Goal: Task Accomplishment & Management: Use online tool/utility

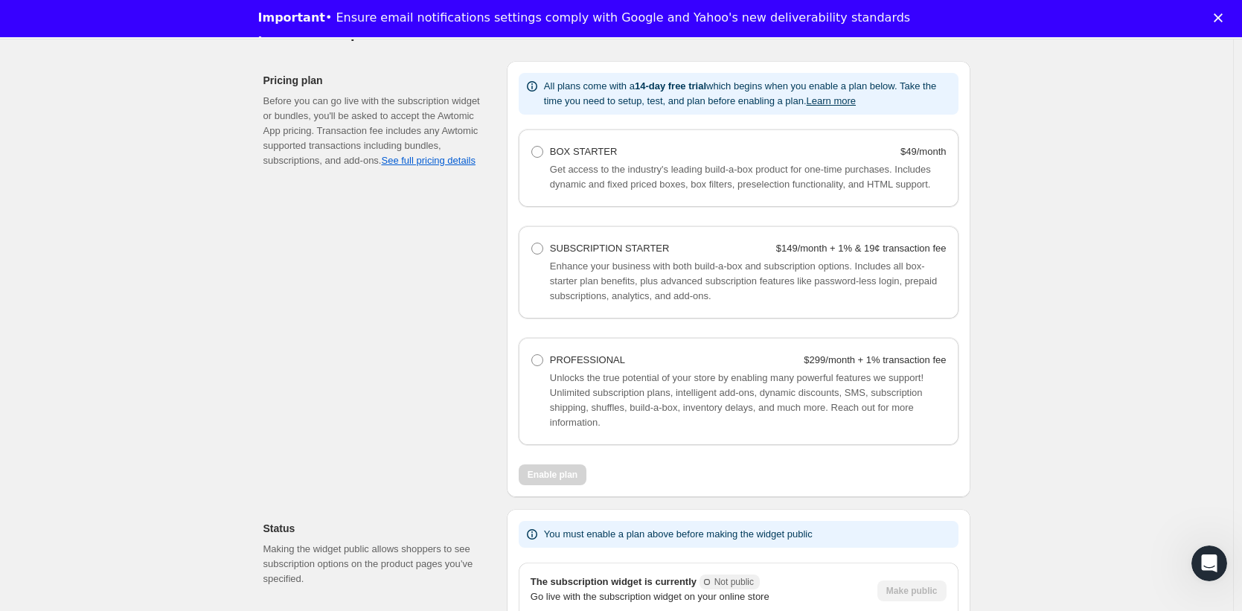
scroll to position [965, 0]
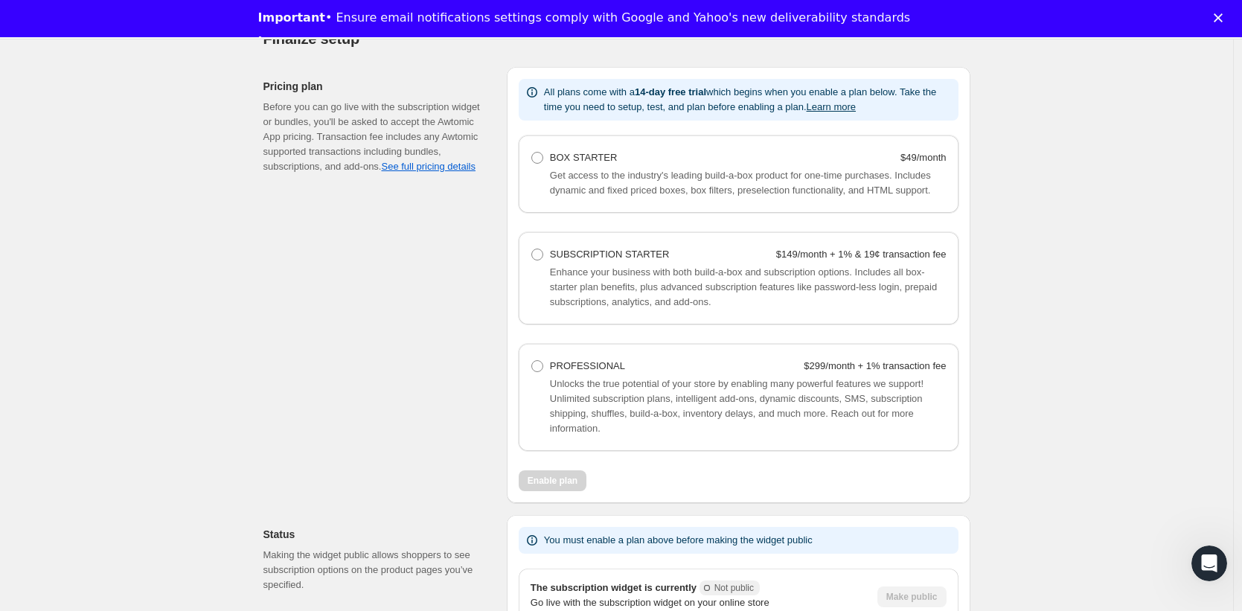
click at [718, 411] on span "Unlocks the true potential of your store by enabling many powerful features we …" at bounding box center [737, 406] width 374 height 56
click at [542, 372] on span at bounding box center [537, 366] width 12 height 12
click at [532, 361] on Professional "PROFESSIONAL $299/month + 1% transaction fee" at bounding box center [531, 360] width 1 height 1
radio Professional "true"
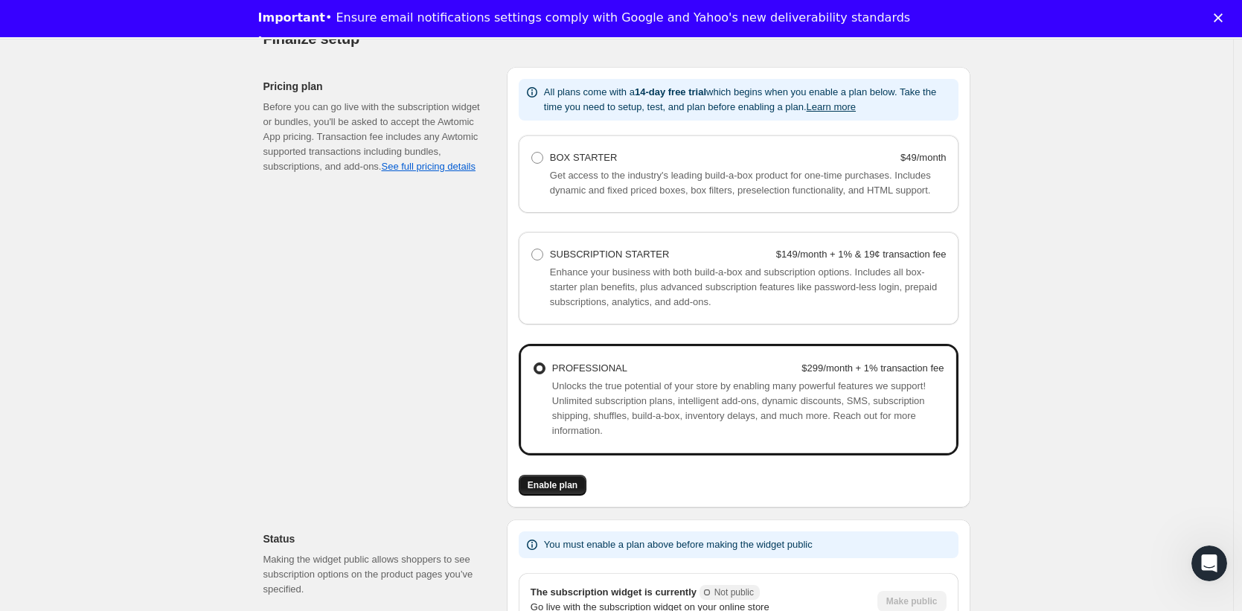
click at [545, 491] on button "Enable plan" at bounding box center [553, 485] width 68 height 21
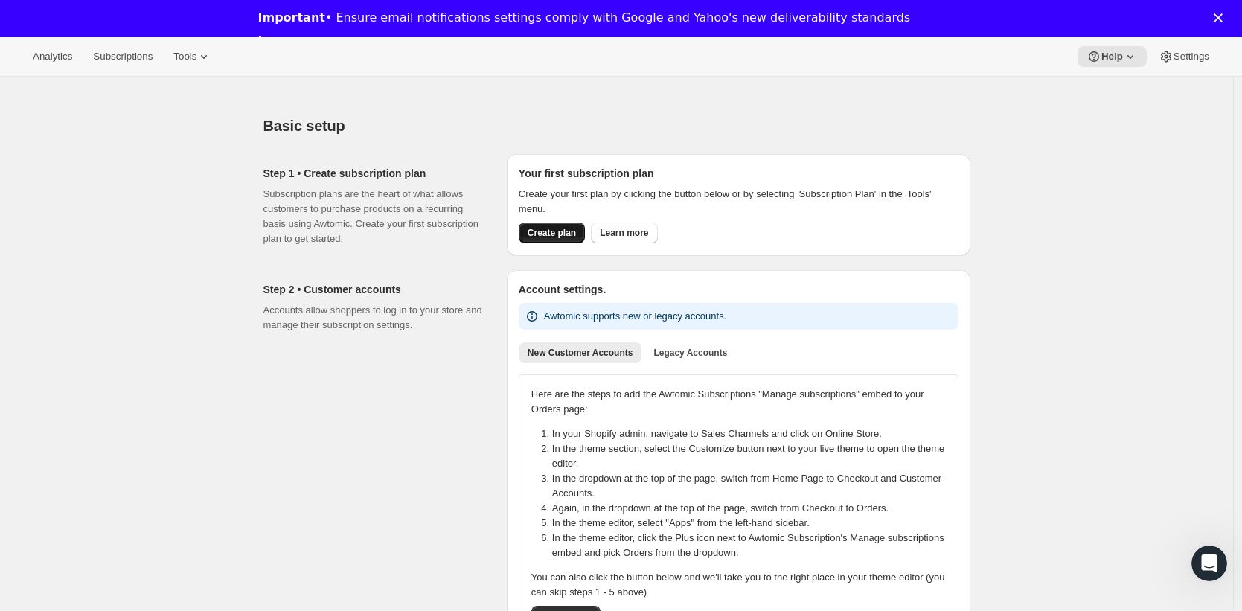
click at [568, 224] on button "Create plan" at bounding box center [552, 233] width 66 height 21
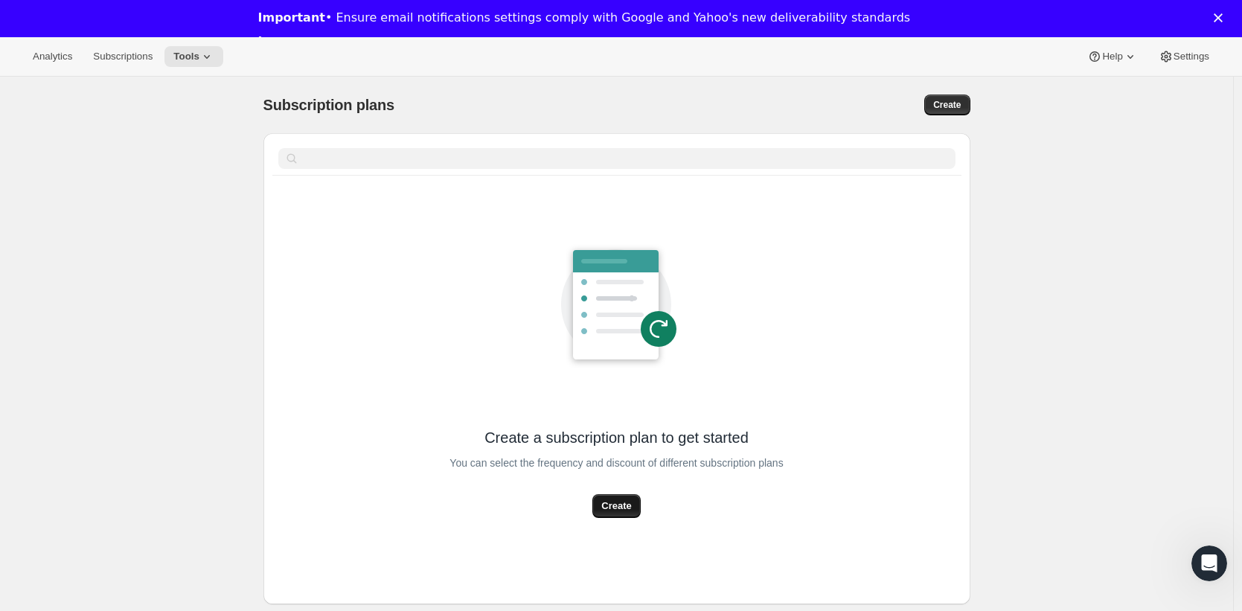
click at [631, 510] on span "Create" at bounding box center [616, 506] width 30 height 15
select select "WEEK"
select select "MONTH"
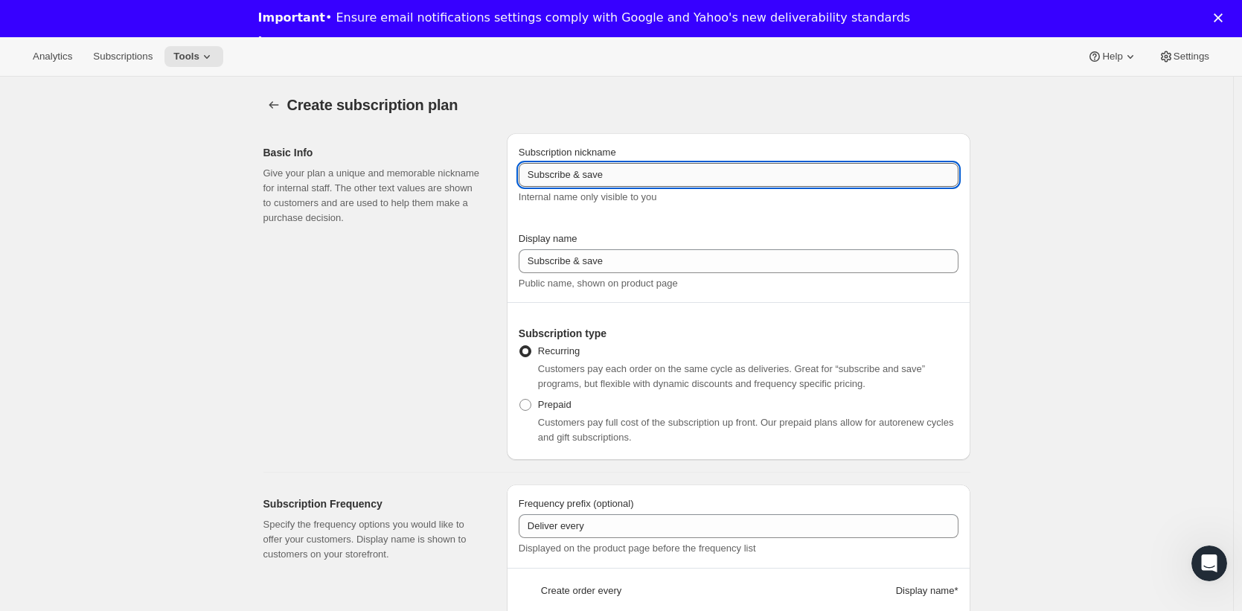
click at [646, 176] on input "Subscribe & save" at bounding box center [739, 175] width 440 height 24
click at [639, 273] on div "Display name Subscribe & save Public name, shown on product page" at bounding box center [739, 261] width 440 height 60
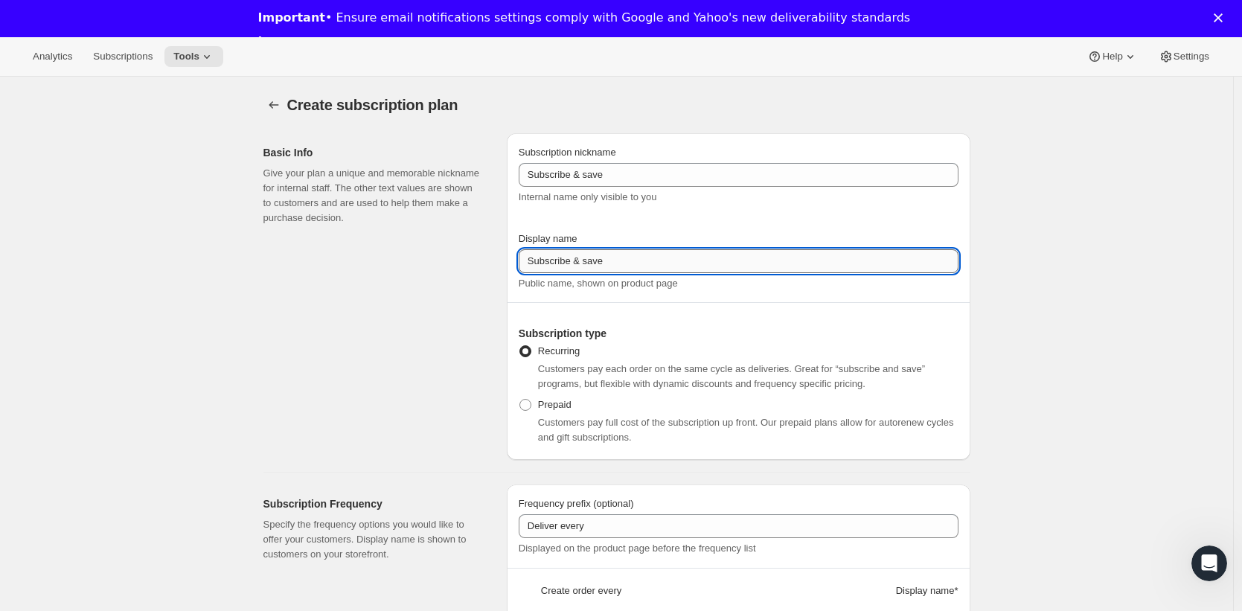
click at [644, 263] on input "Subscribe & save" at bounding box center [739, 261] width 440 height 24
click at [700, 321] on div "Subscription type Recurring Customers pay each order on the same cycle as deliv…" at bounding box center [739, 369] width 440 height 157
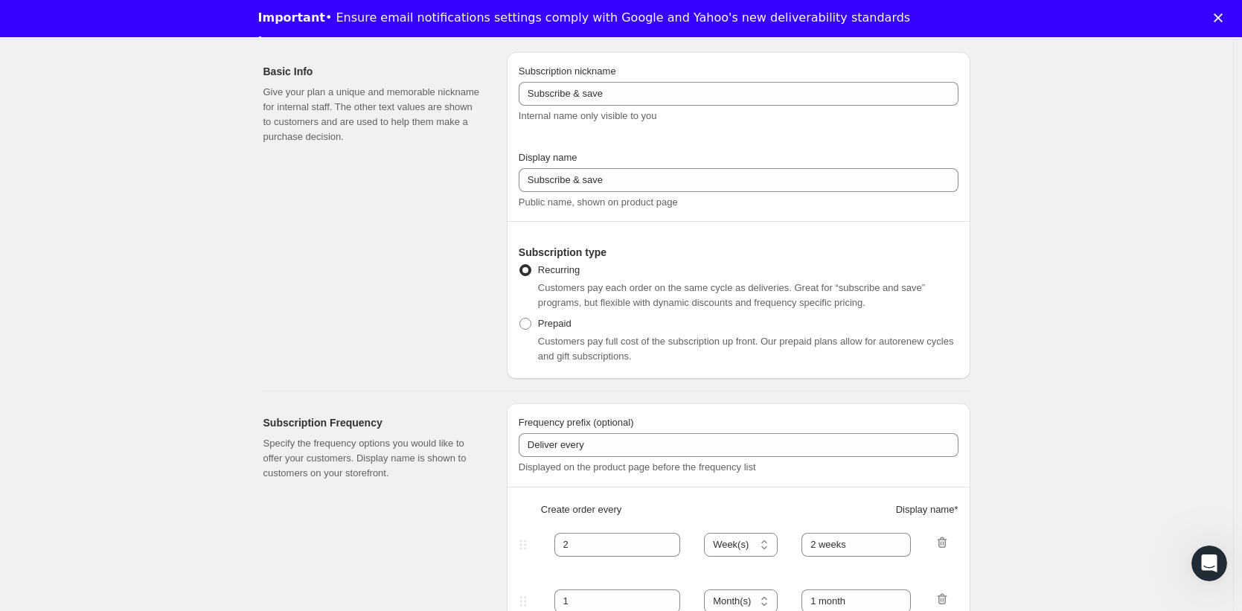
scroll to position [283, 0]
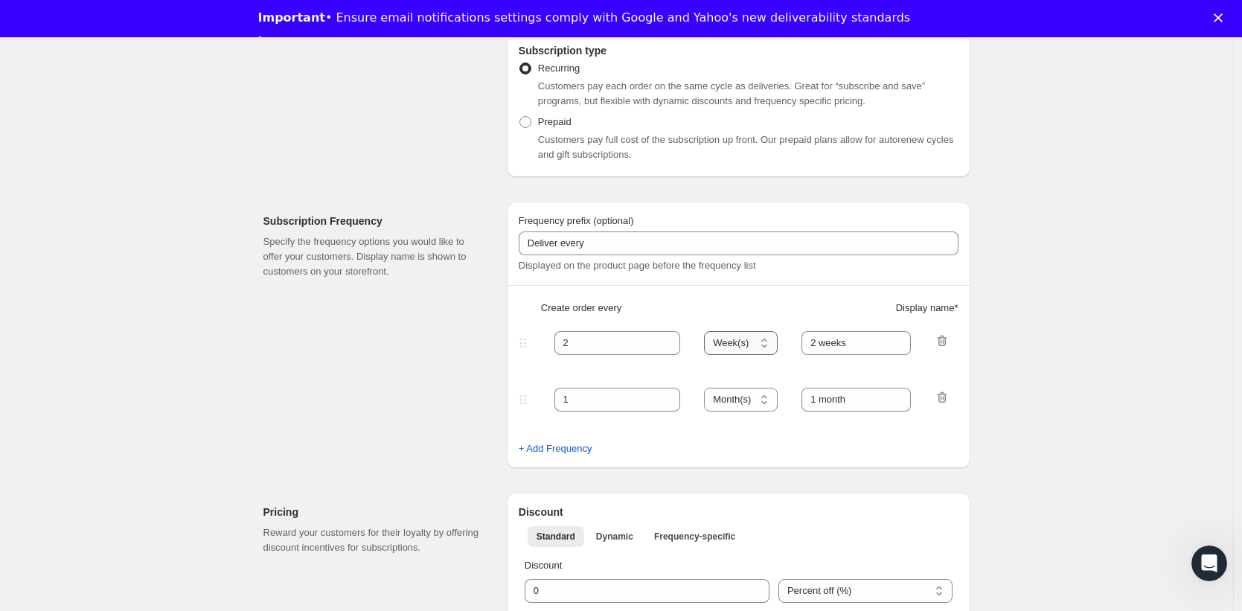
click at [769, 340] on select "Day(s) Week(s) Month(s) Year(s)" at bounding box center [741, 343] width 74 height 24
click at [592, 445] on span "+ Add Frequency" at bounding box center [556, 448] width 74 height 15
select select "MONTH"
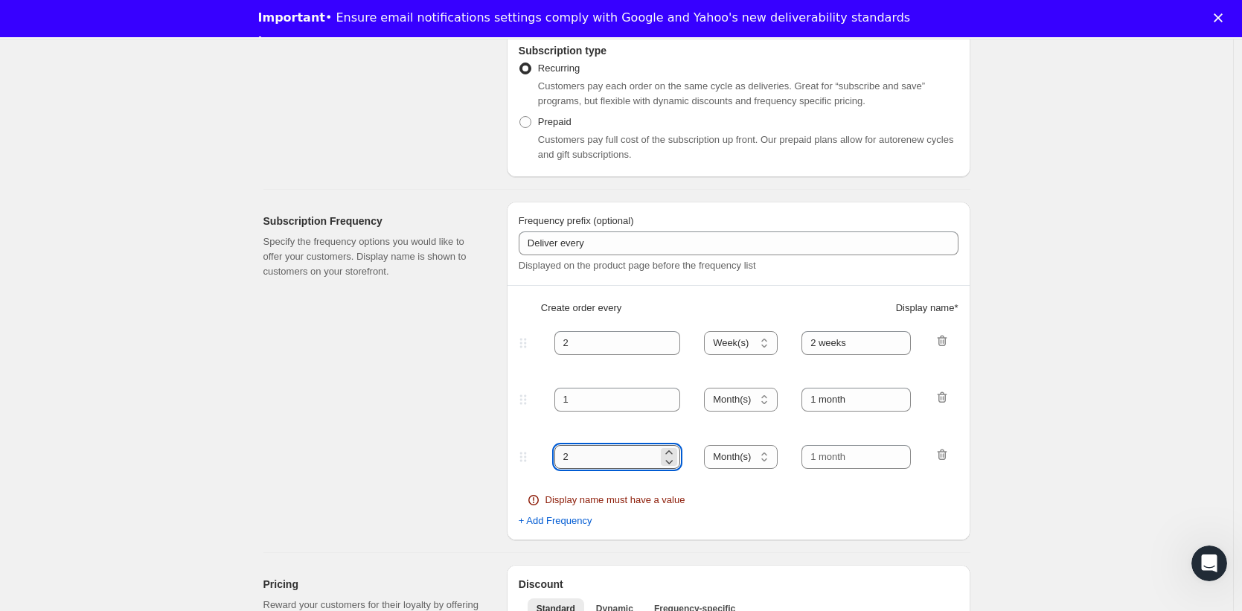
click at [595, 454] on input "2" at bounding box center [606, 457] width 104 height 24
click at [756, 497] on div "Display name must have a value" at bounding box center [739, 500] width 422 height 15
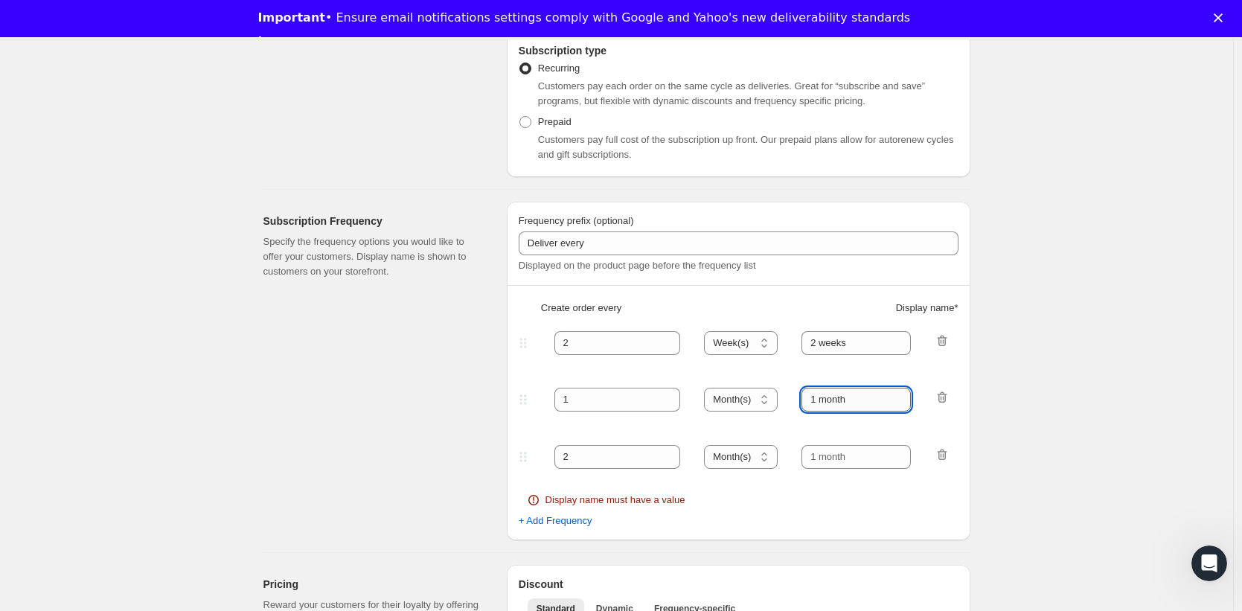
click at [881, 400] on input "1 month" at bounding box center [855, 400] width 109 height 24
click at [901, 365] on fieldset "2 Day(s) Week(s) Month(s) Year(s) Week(s) 2 weeks" at bounding box center [738, 355] width 437 height 57
click at [822, 461] on input "text" at bounding box center [855, 457] width 109 height 24
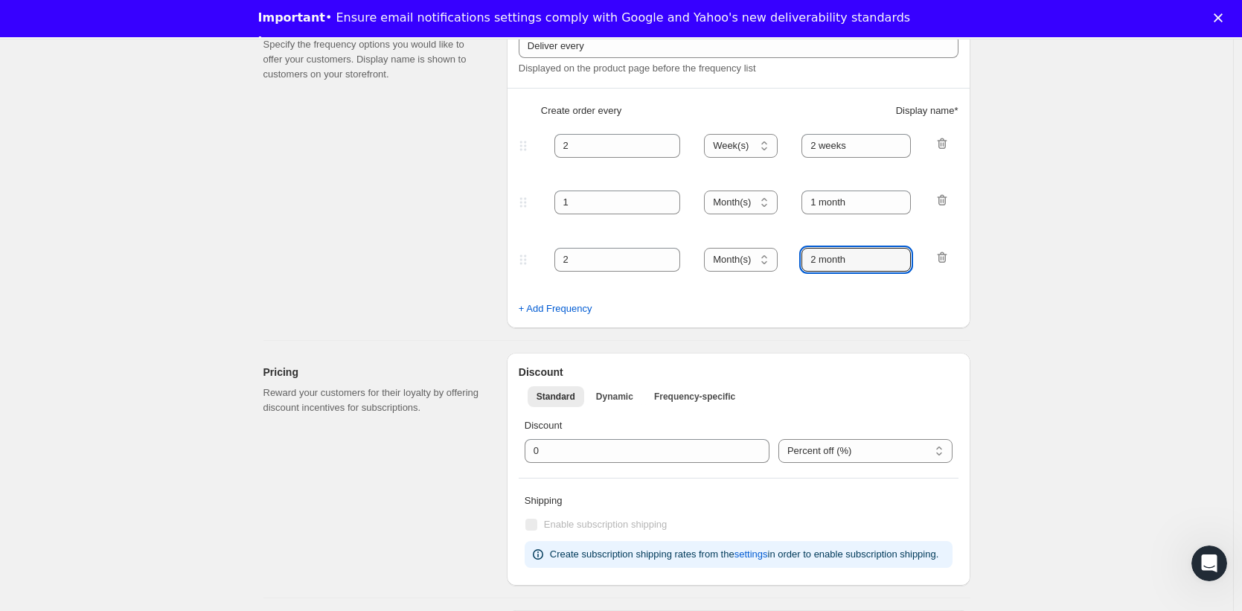
scroll to position [495, 0]
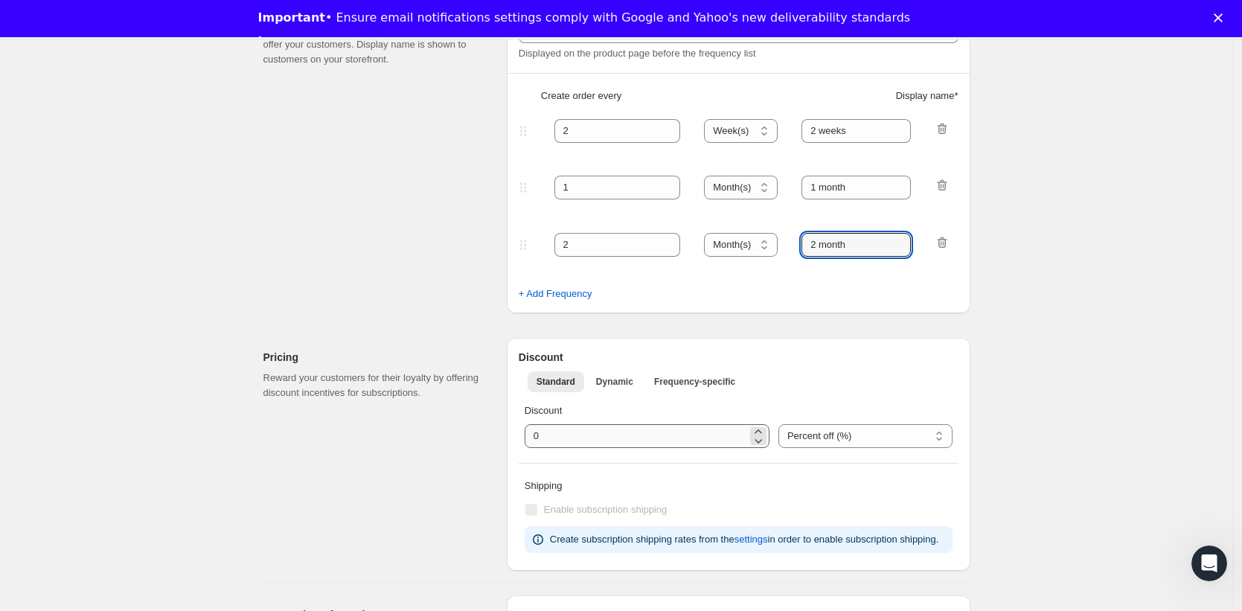
type input "2 month"
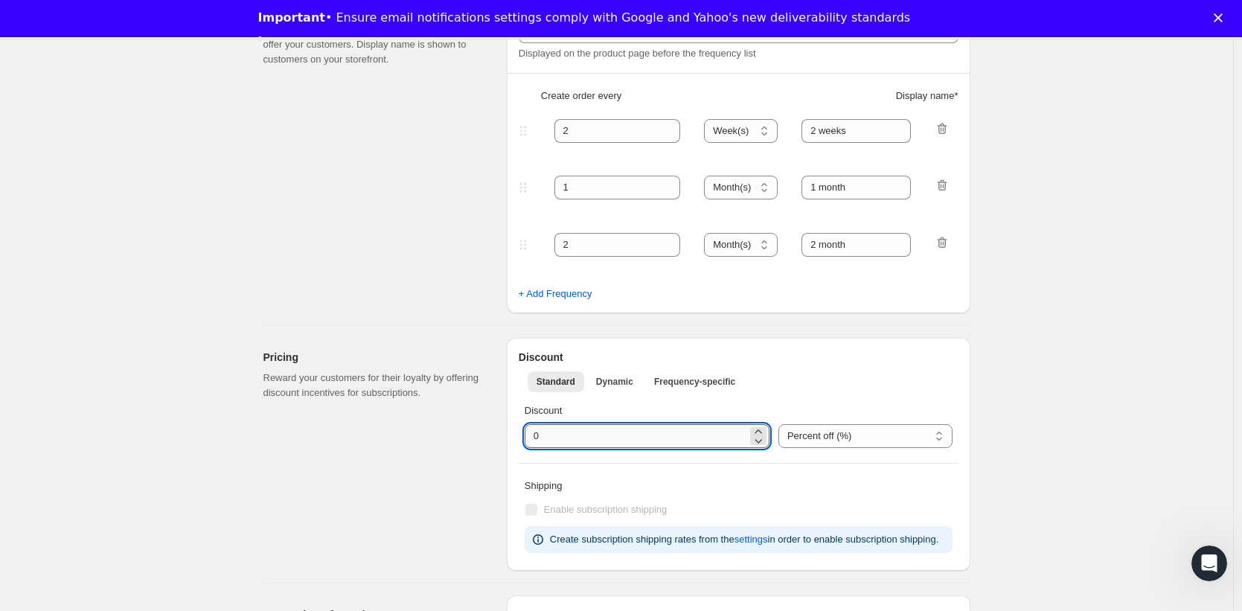
click at [665, 438] on input "integer" at bounding box center [636, 436] width 223 height 24
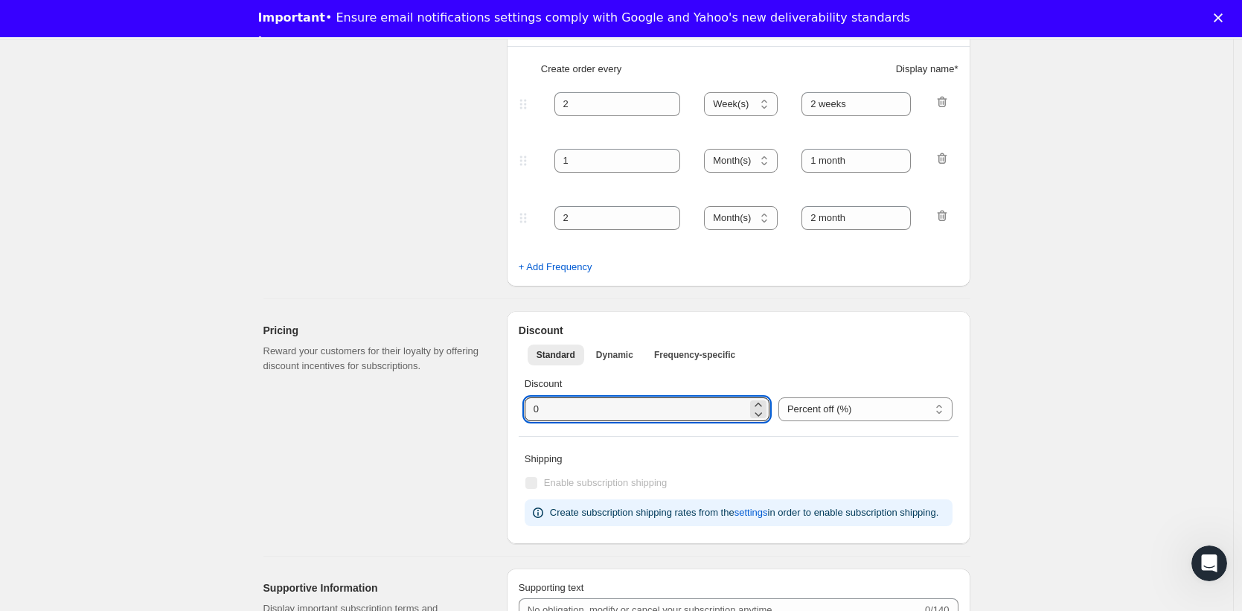
scroll to position [614, 0]
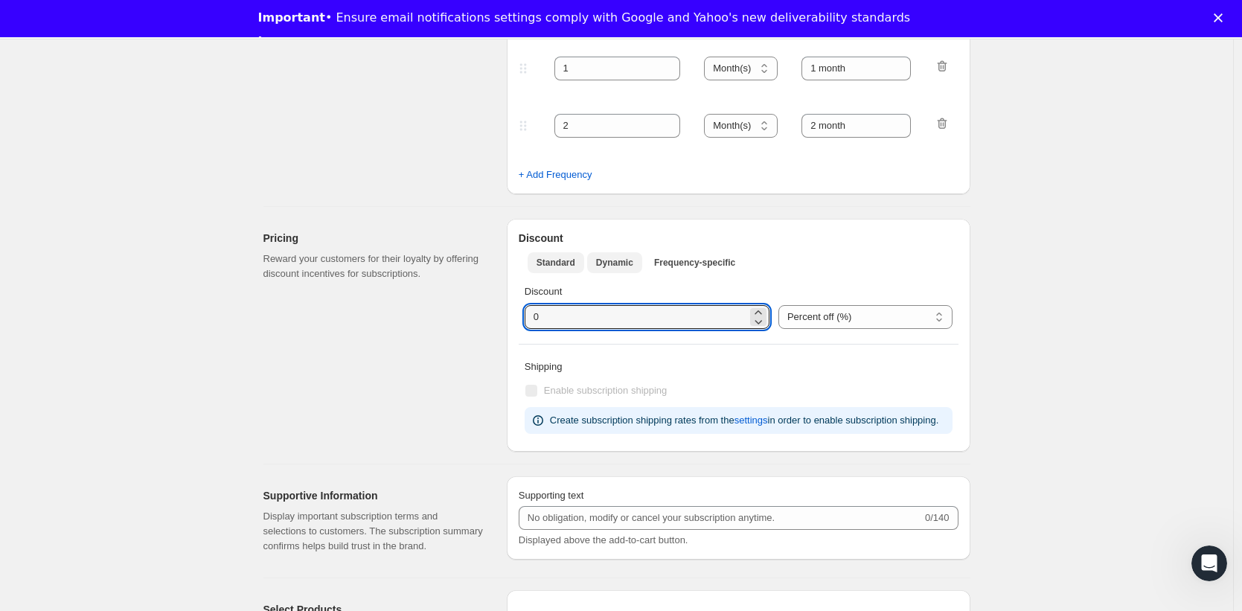
click at [624, 257] on span "Dynamic" at bounding box center [614, 263] width 37 height 12
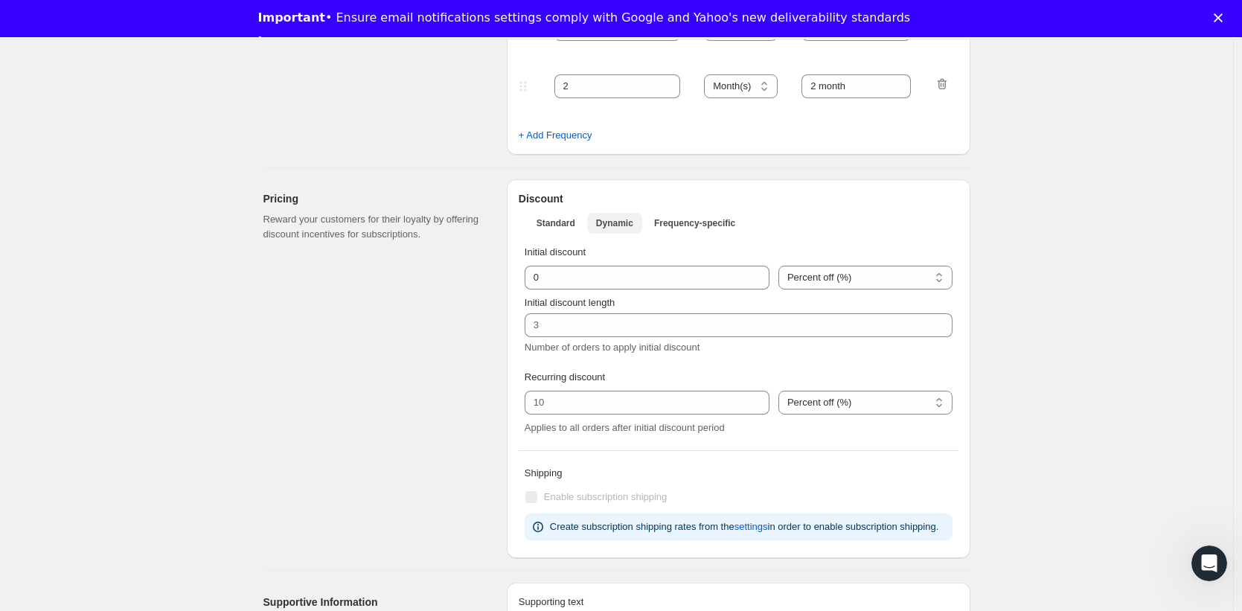
scroll to position [662, 0]
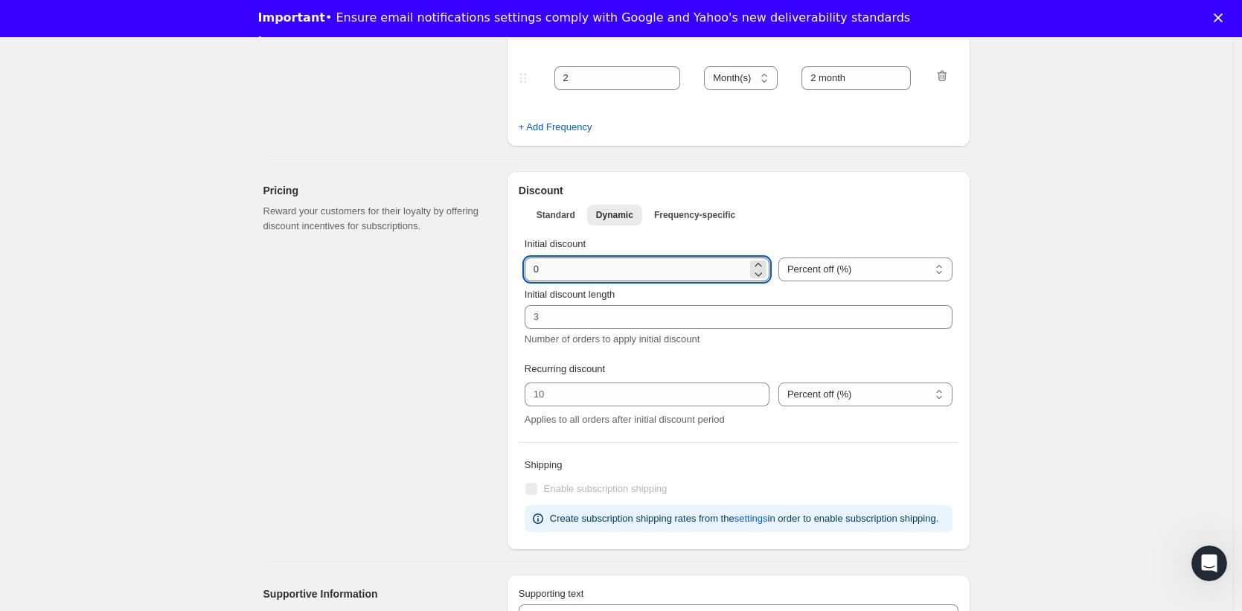
click at [624, 269] on input "integer" at bounding box center [636, 269] width 223 height 24
type input "50"
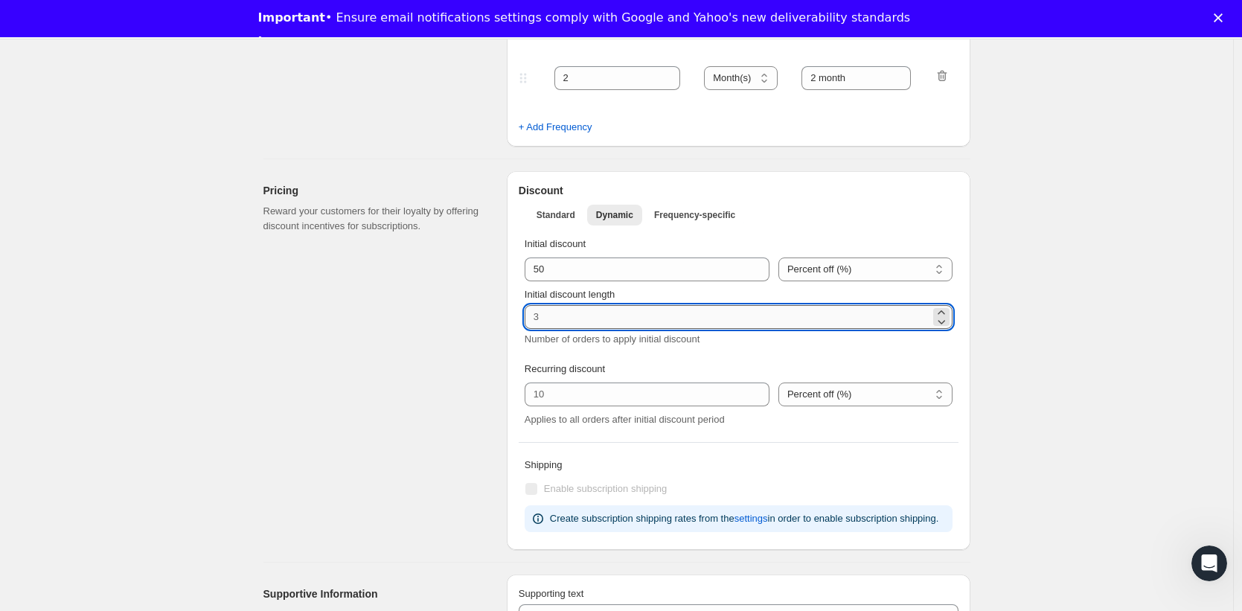
click at [609, 310] on input "Initial discount length" at bounding box center [728, 317] width 406 height 24
type input "2"
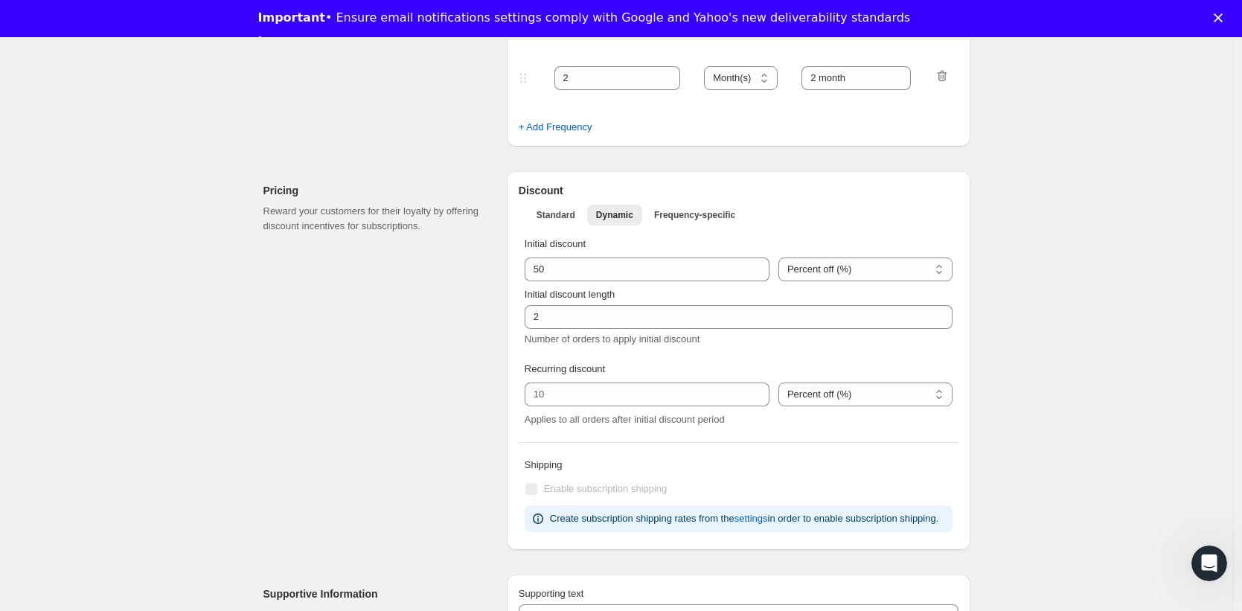
click at [609, 366] on p "Recurring discount" at bounding box center [739, 369] width 428 height 15
click at [689, 217] on span "Frequency-specific" at bounding box center [694, 215] width 81 height 12
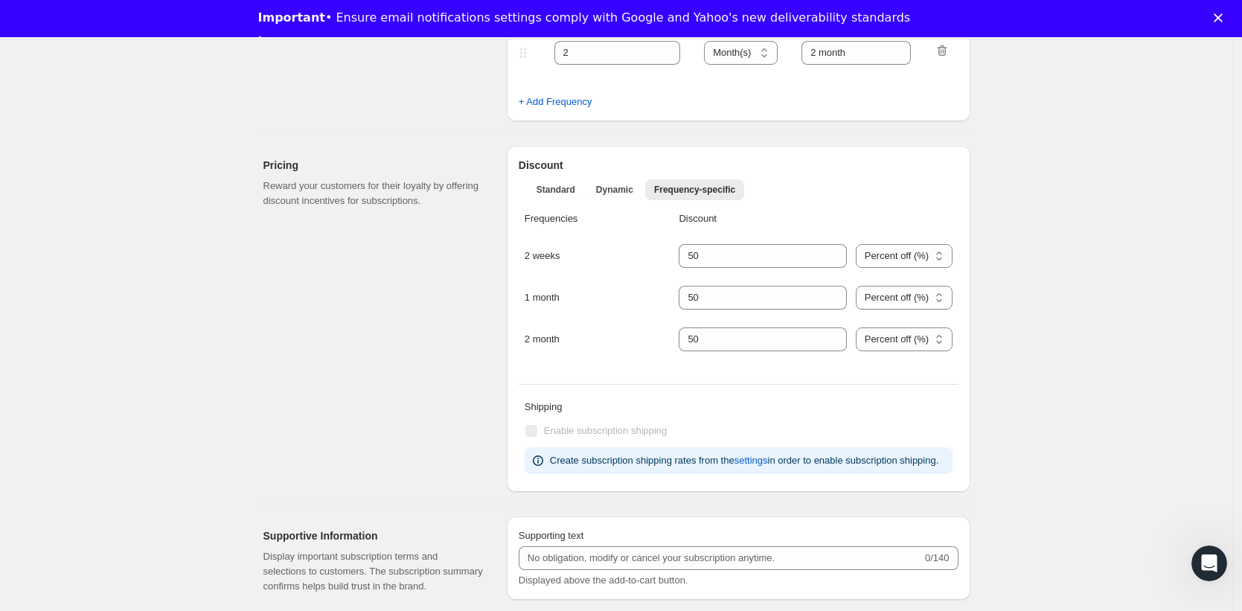
scroll to position [697, 0]
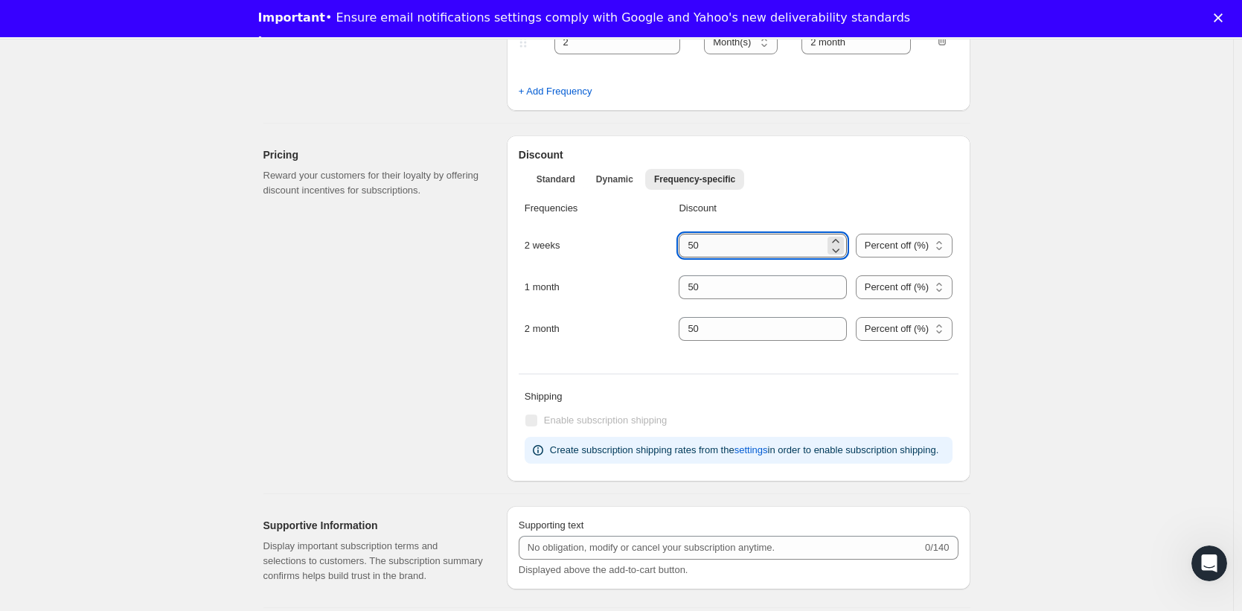
click at [736, 244] on input "integer" at bounding box center [751, 246] width 145 height 24
type input "5"
type input "25"
click at [739, 285] on input "integer" at bounding box center [751, 287] width 145 height 24
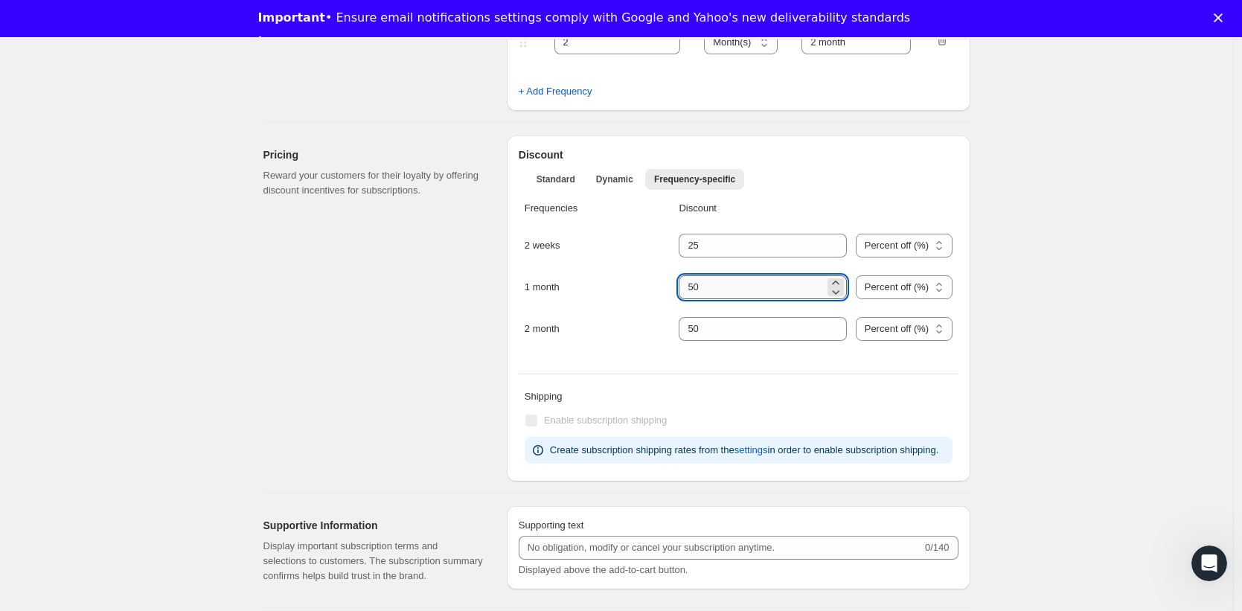
type input "5"
type input "20"
click at [740, 333] on input "integer" at bounding box center [751, 329] width 145 height 24
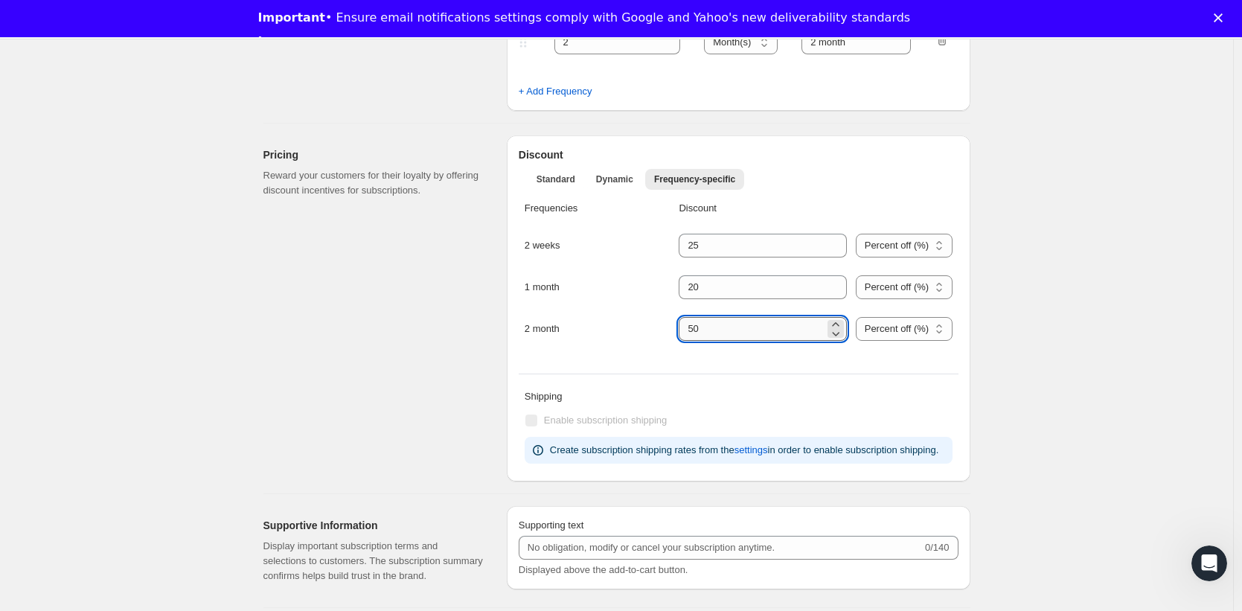
type input "5"
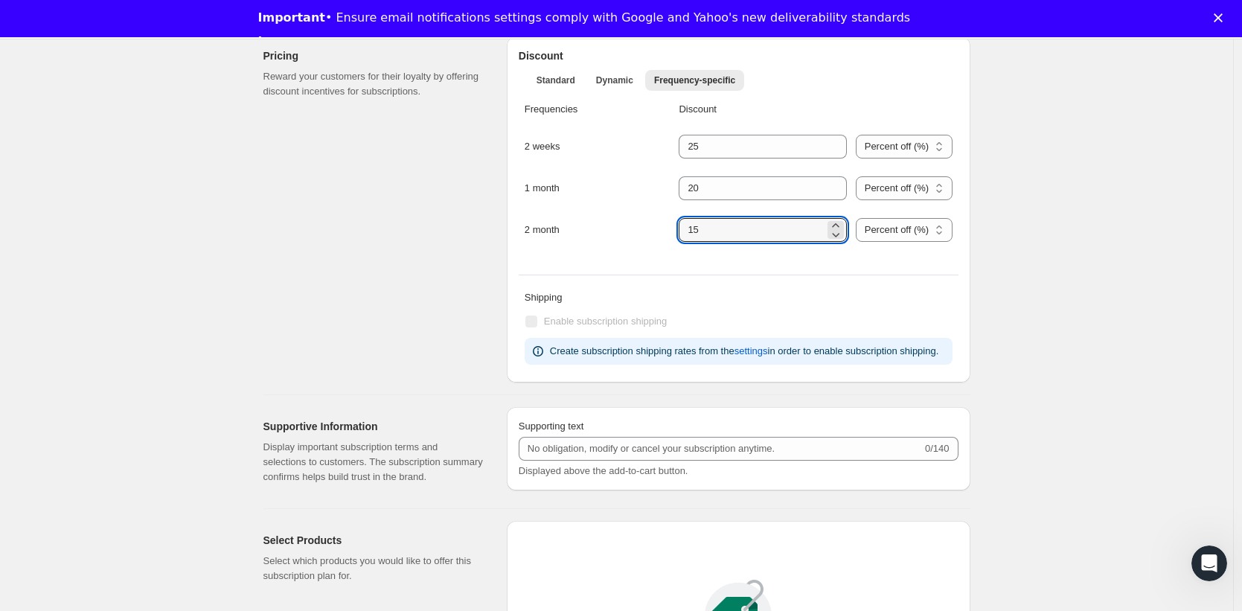
scroll to position [790, 0]
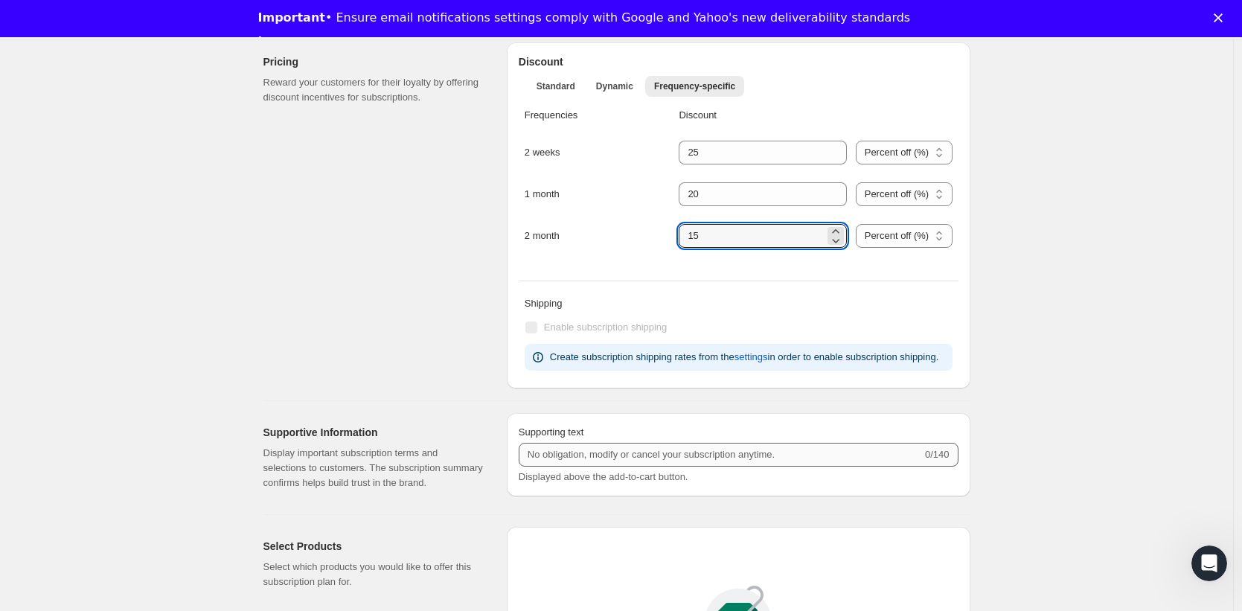
type input "15"
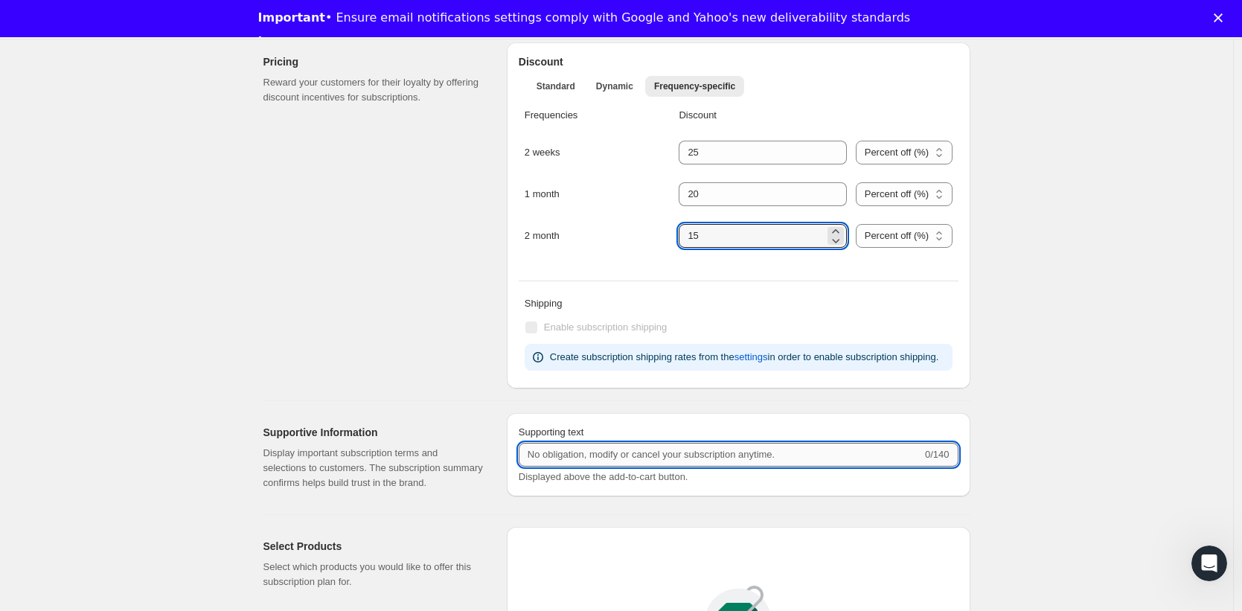
click at [633, 464] on input "Supporting text" at bounding box center [720, 455] width 403 height 24
click at [586, 435] on div "Supporting text 0/140 Displayed above the add-to-cart button." at bounding box center [739, 454] width 464 height 83
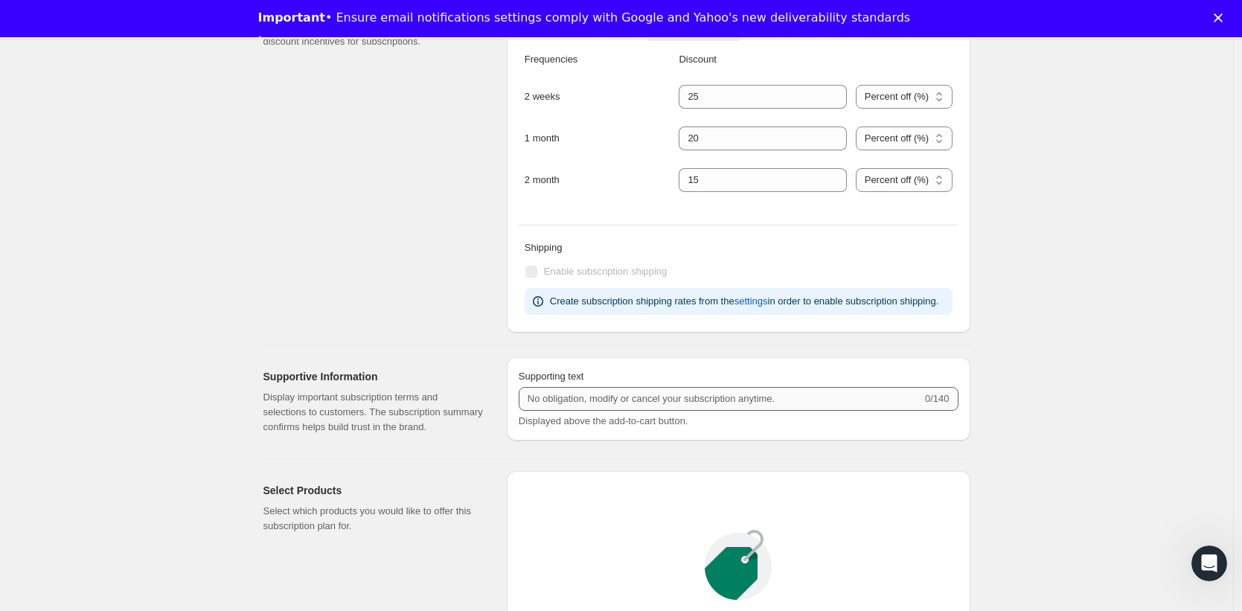
scroll to position [842, 0]
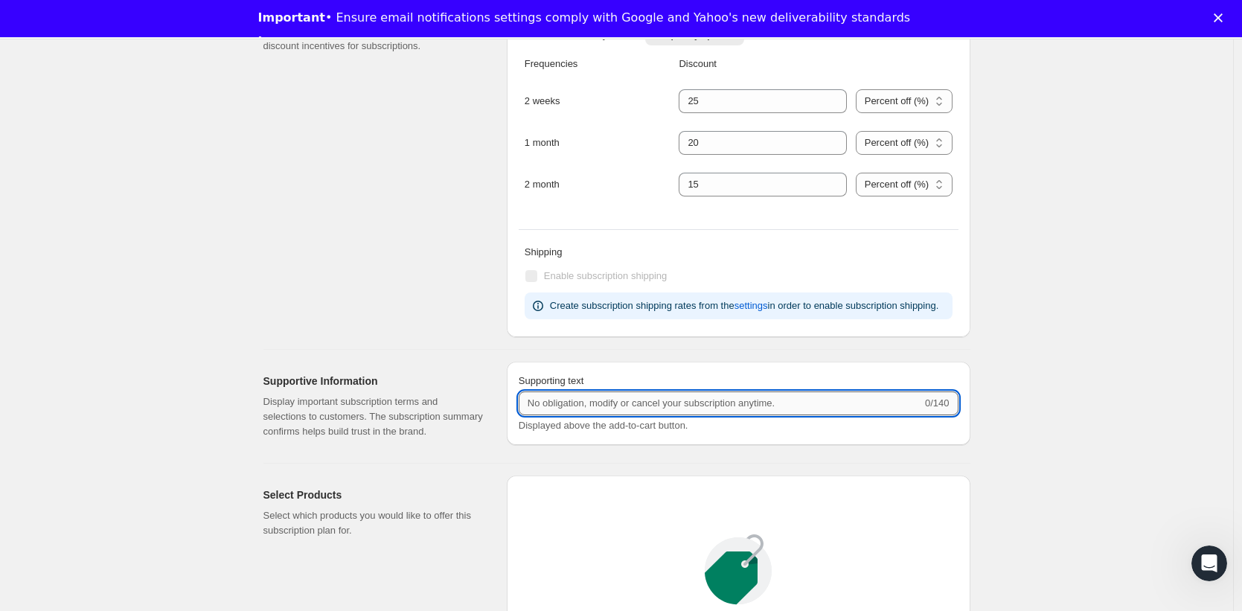
click at [612, 409] on input "Supporting text" at bounding box center [720, 403] width 403 height 24
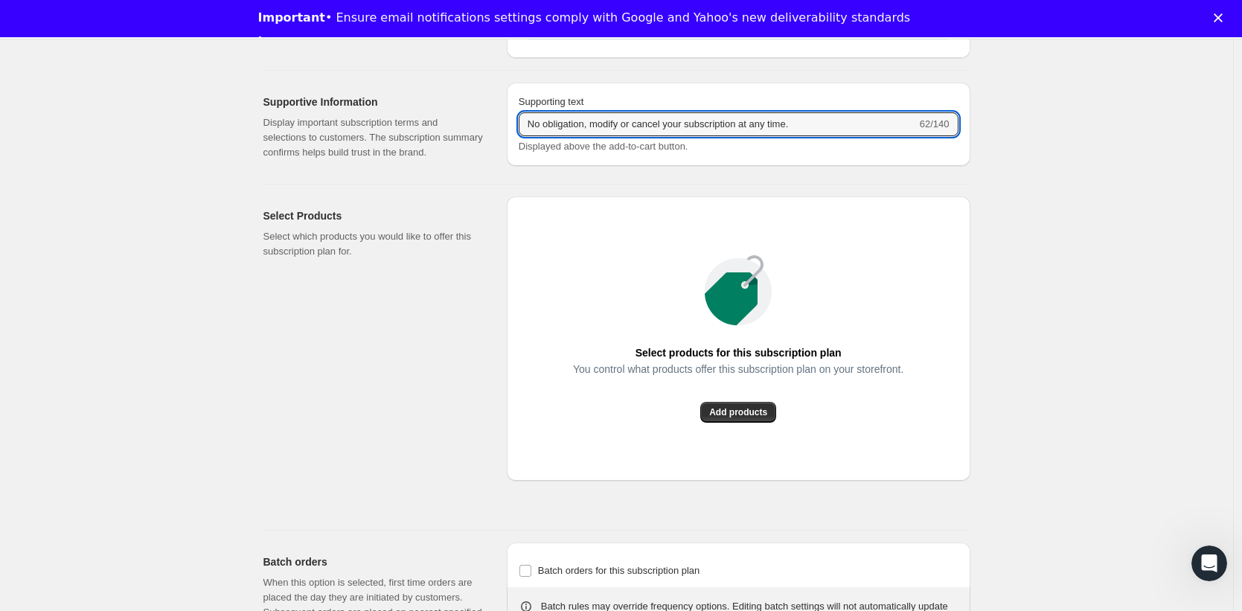
scroll to position [1119, 0]
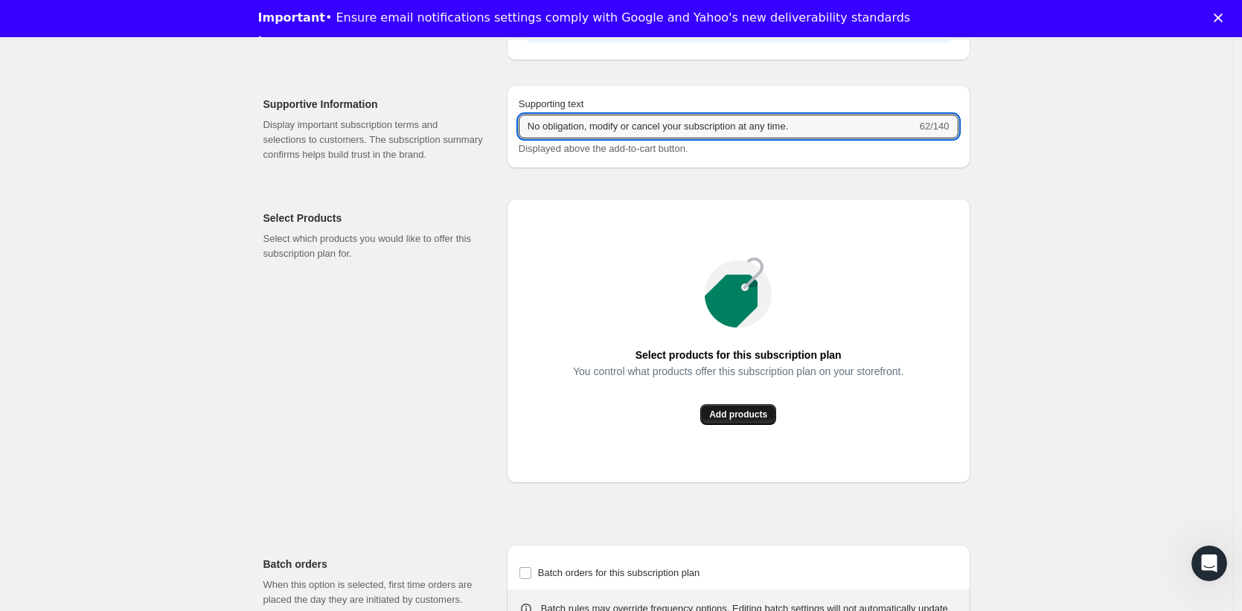
type input "No obligation, modify or cancel your subscription at any time."
click at [714, 420] on span "Add products" at bounding box center [738, 415] width 58 height 12
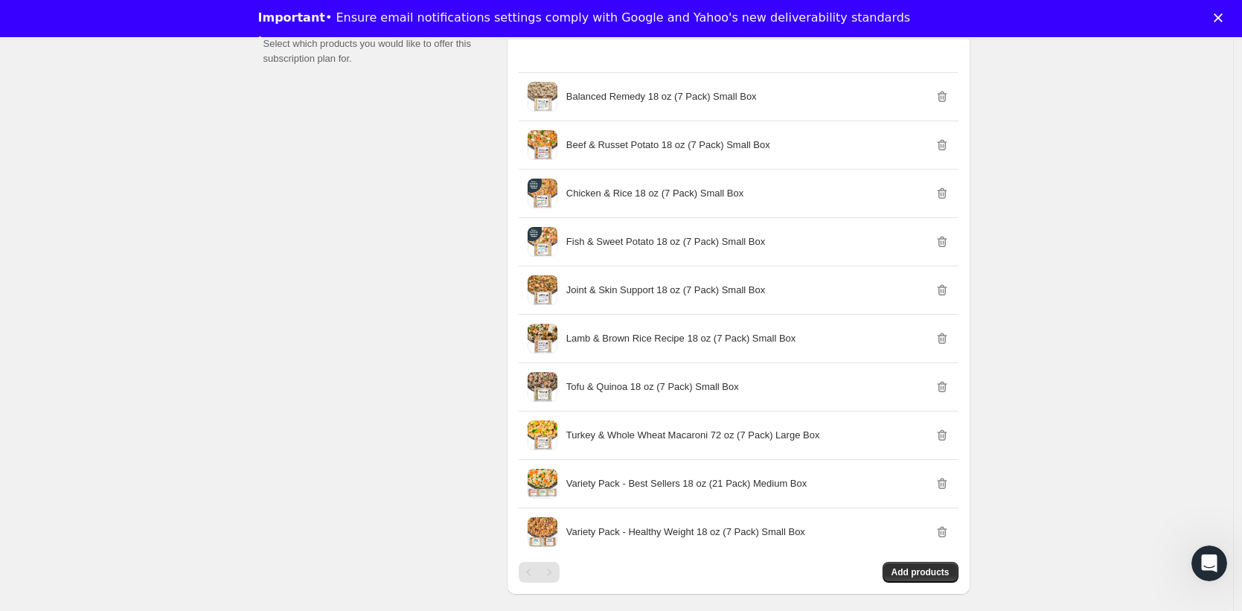
scroll to position [1714, 0]
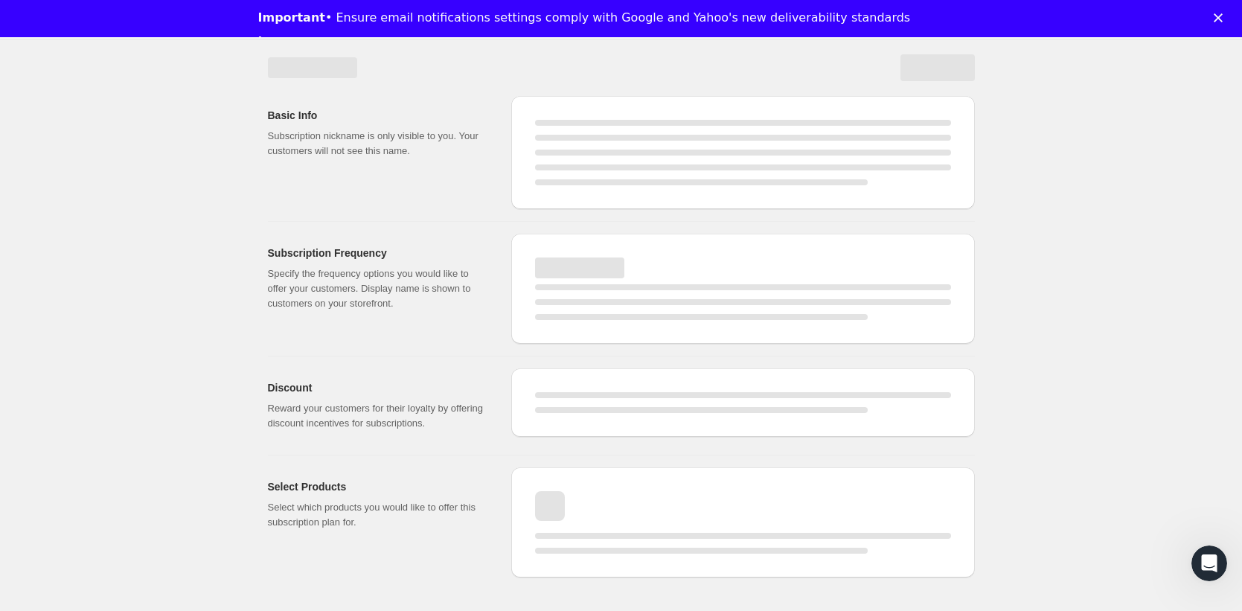
select select "WEEK"
select select "MONTH"
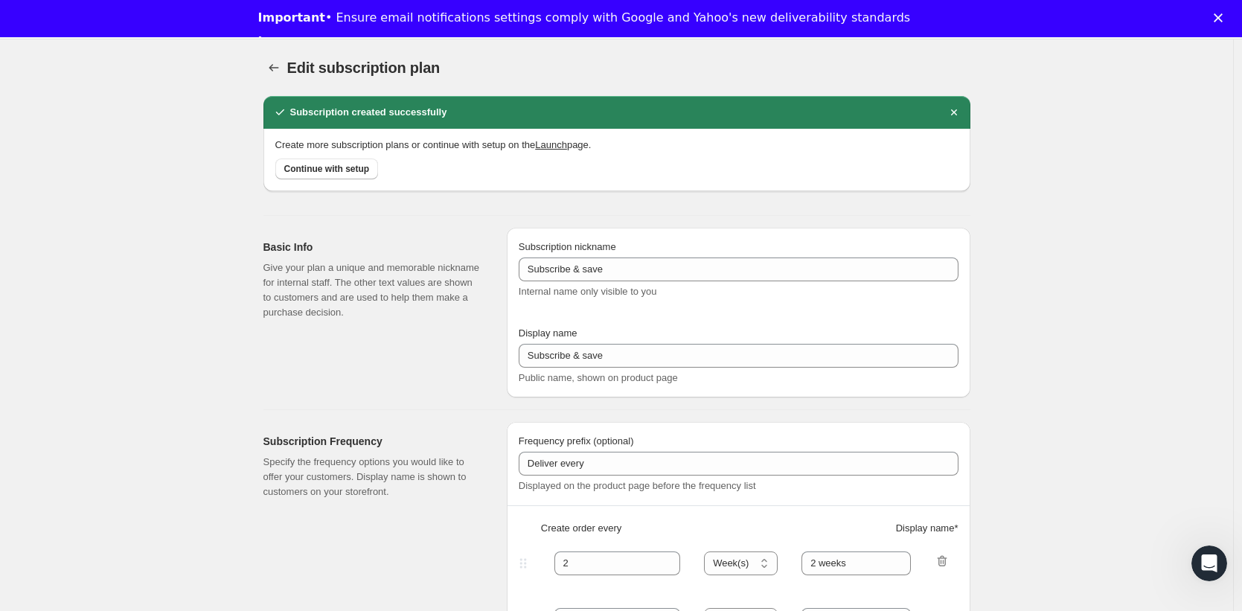
scroll to position [1046, 0]
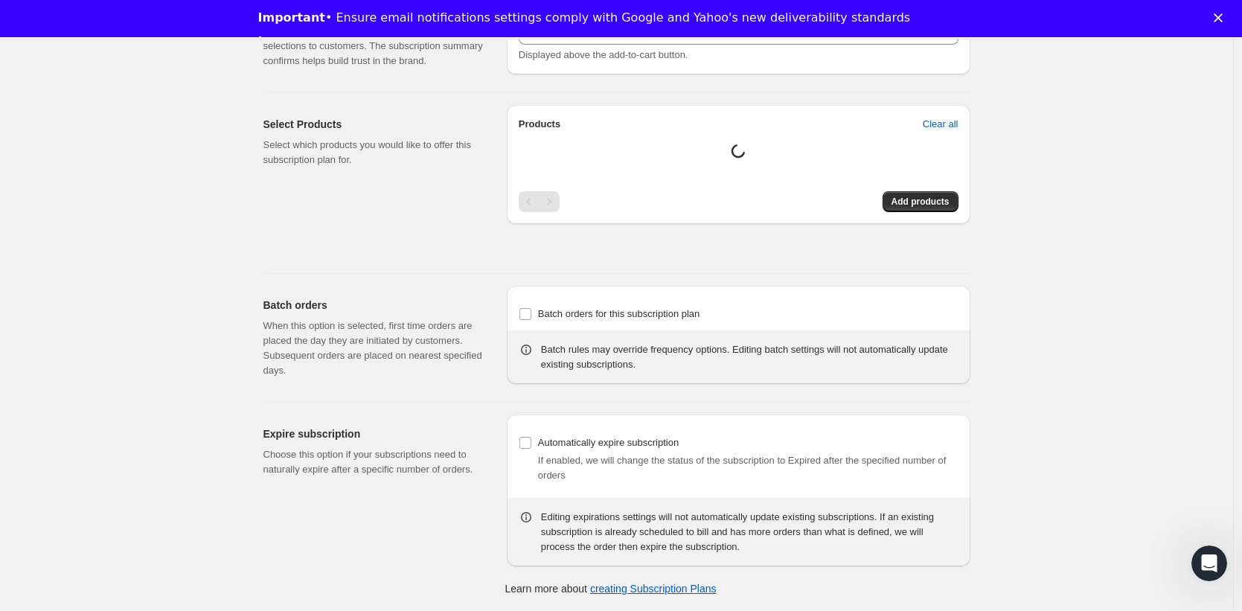
type input "No obligation, modify or cancel your subscription at any time."
select select "MONTH"
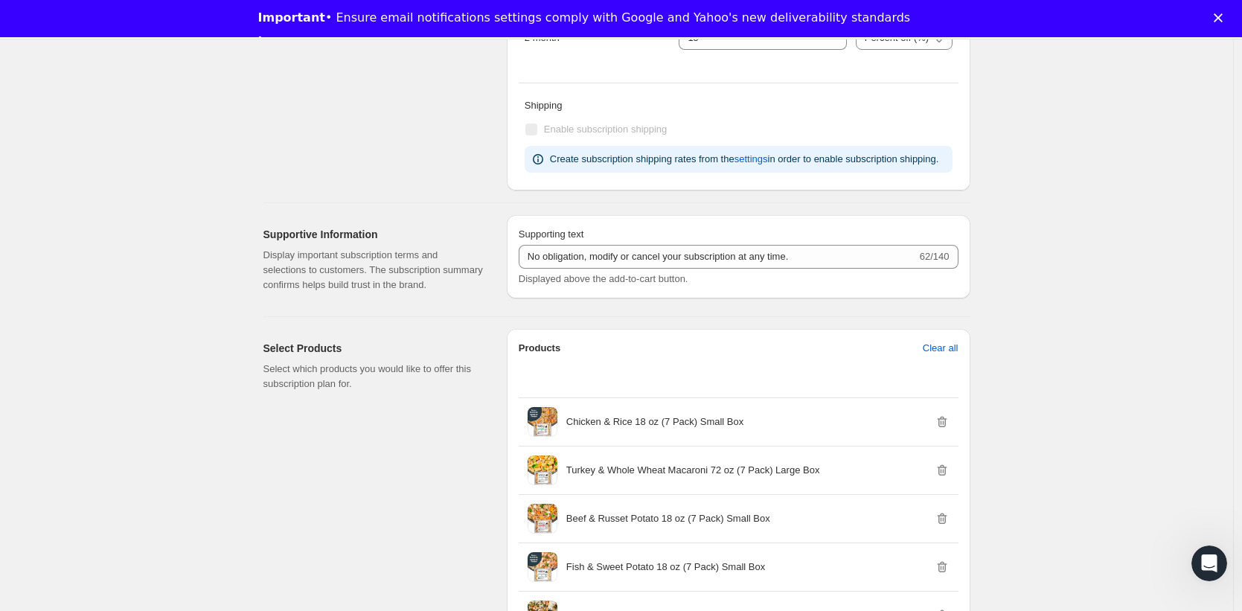
scroll to position [0, 0]
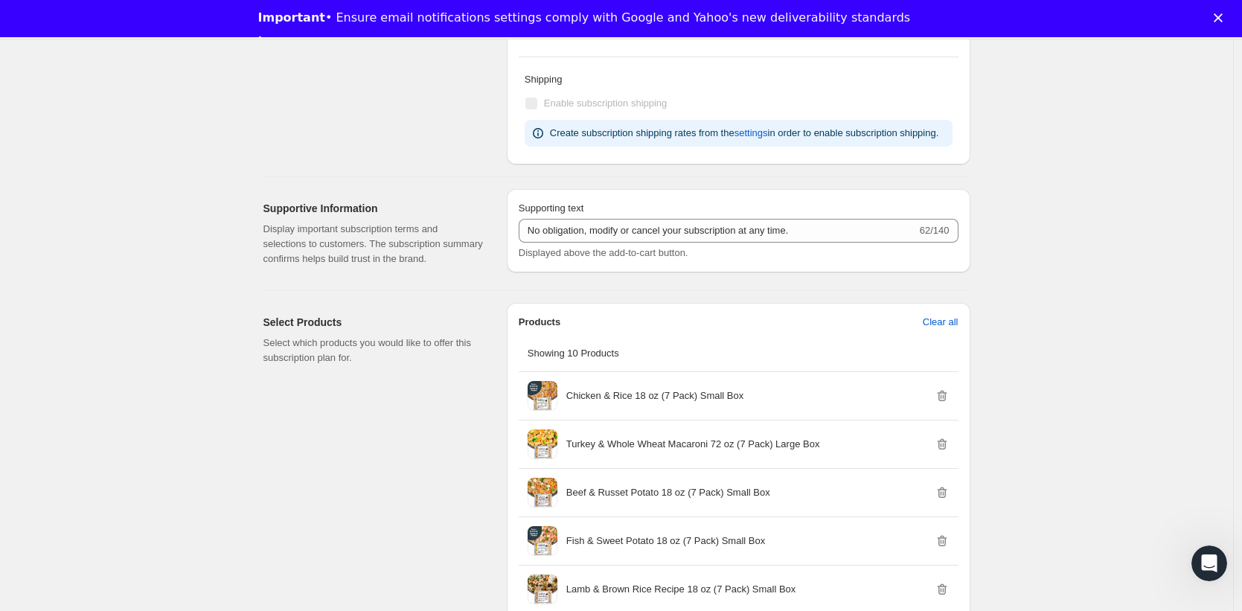
scroll to position [1055, 0]
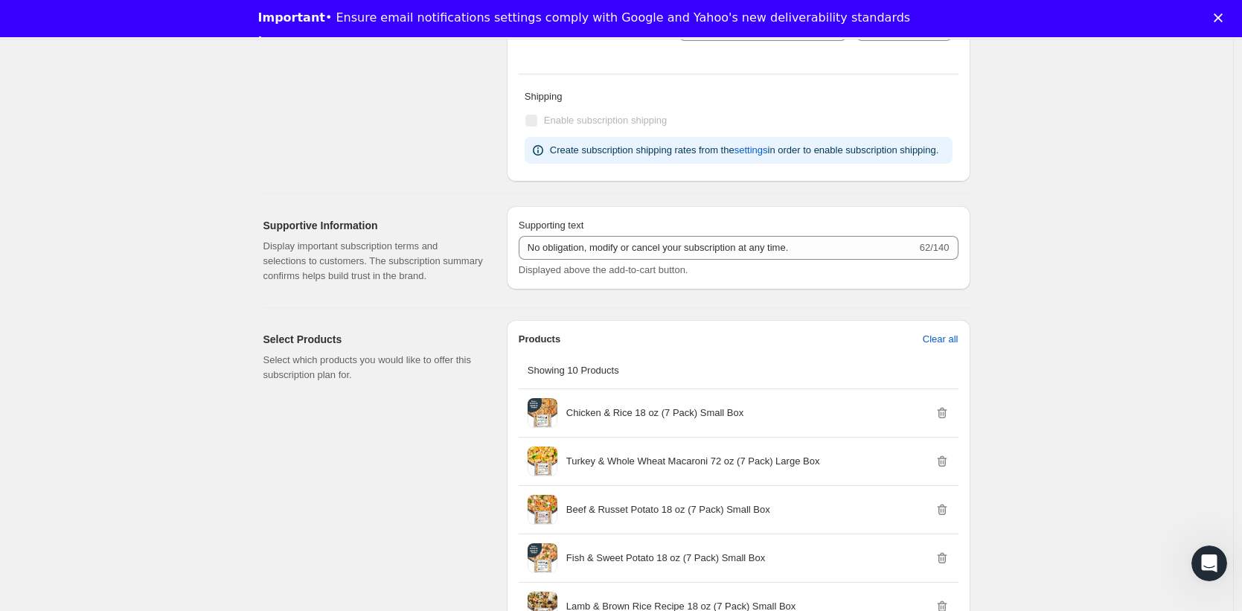
click at [1229, 18] on div "Close" at bounding box center [1221, 17] width 15 height 9
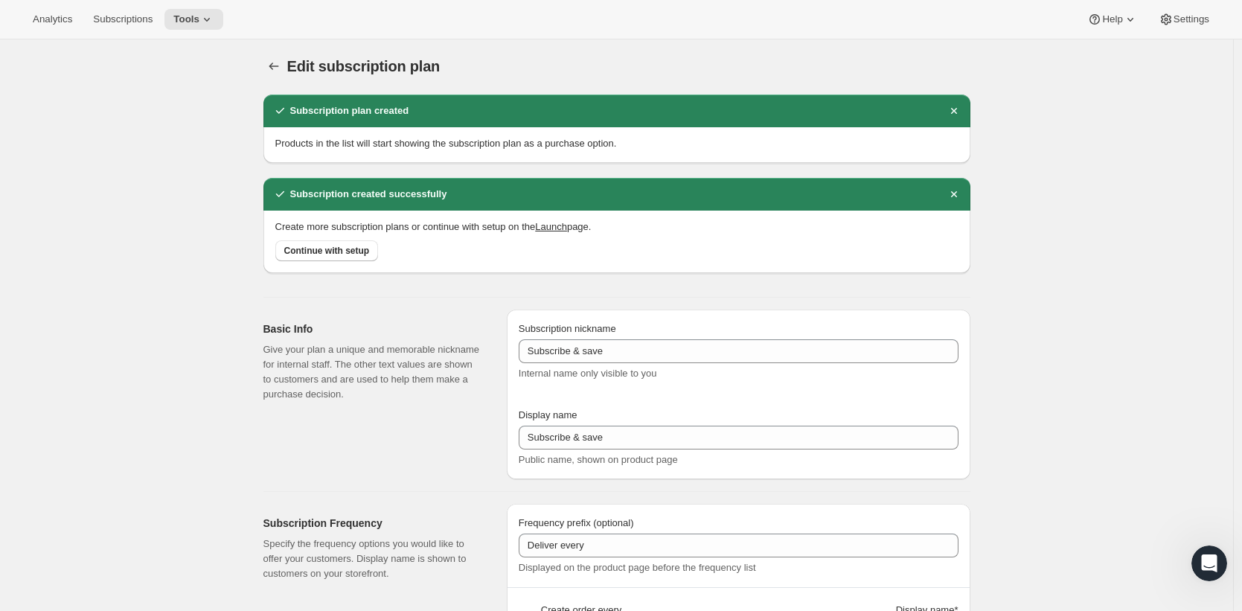
scroll to position [0, 0]
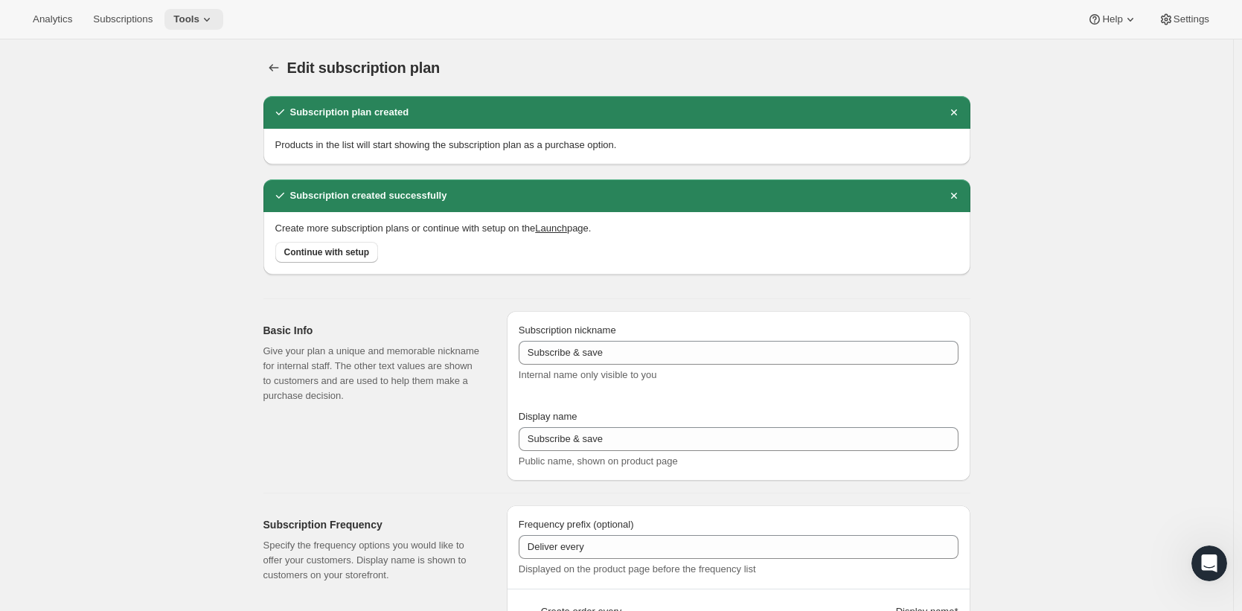
click at [199, 20] on span "Tools" at bounding box center [186, 19] width 26 height 12
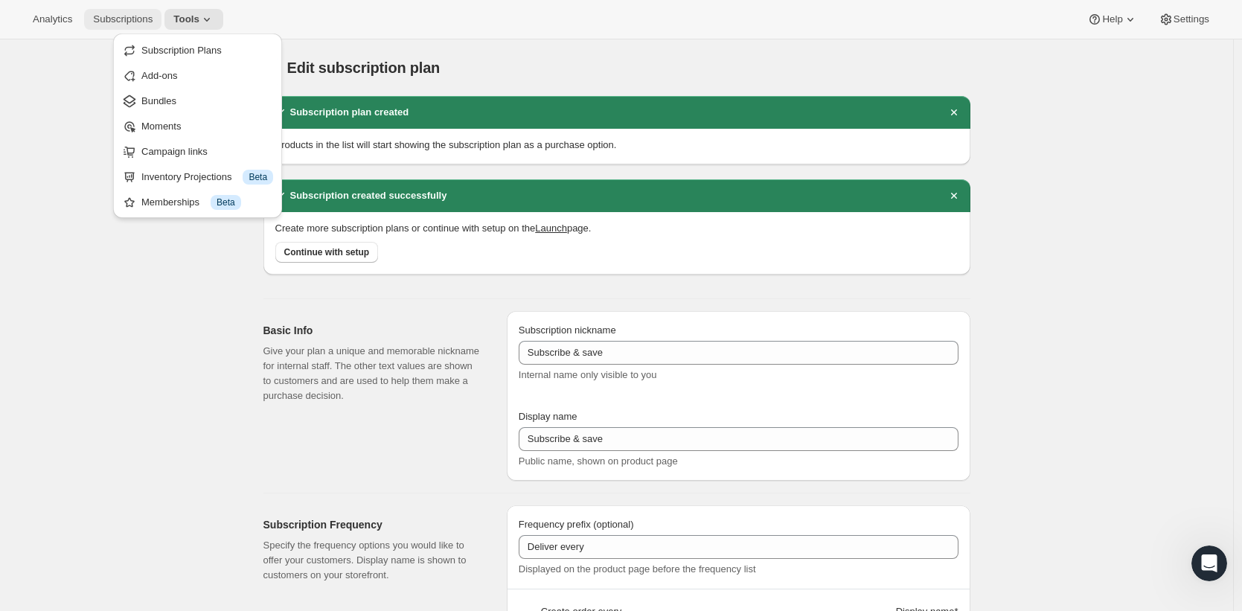
click at [116, 10] on button "Subscriptions" at bounding box center [122, 19] width 77 height 21
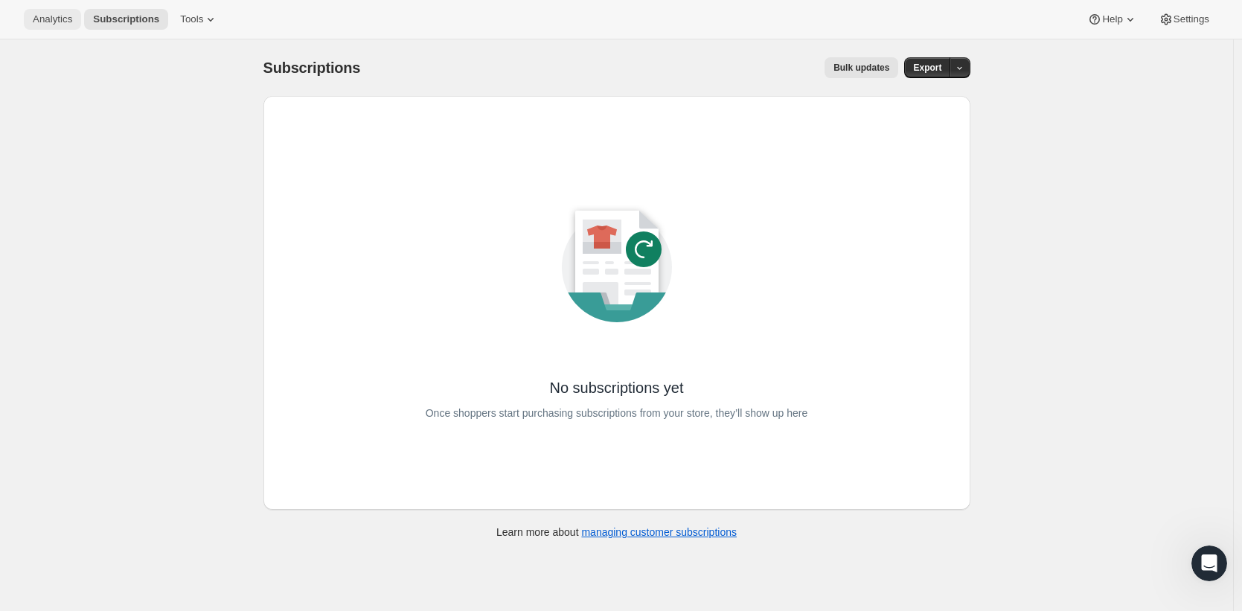
click at [58, 22] on span "Analytics" at bounding box center [52, 19] width 39 height 12
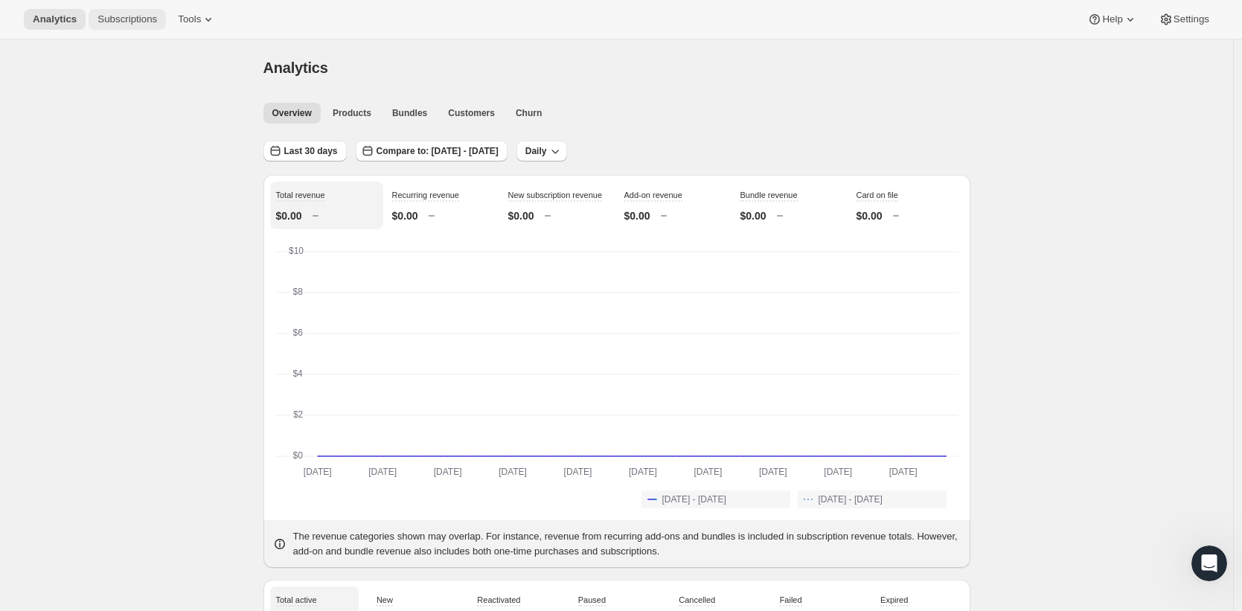
click at [145, 23] on span "Subscriptions" at bounding box center [127, 19] width 60 height 12
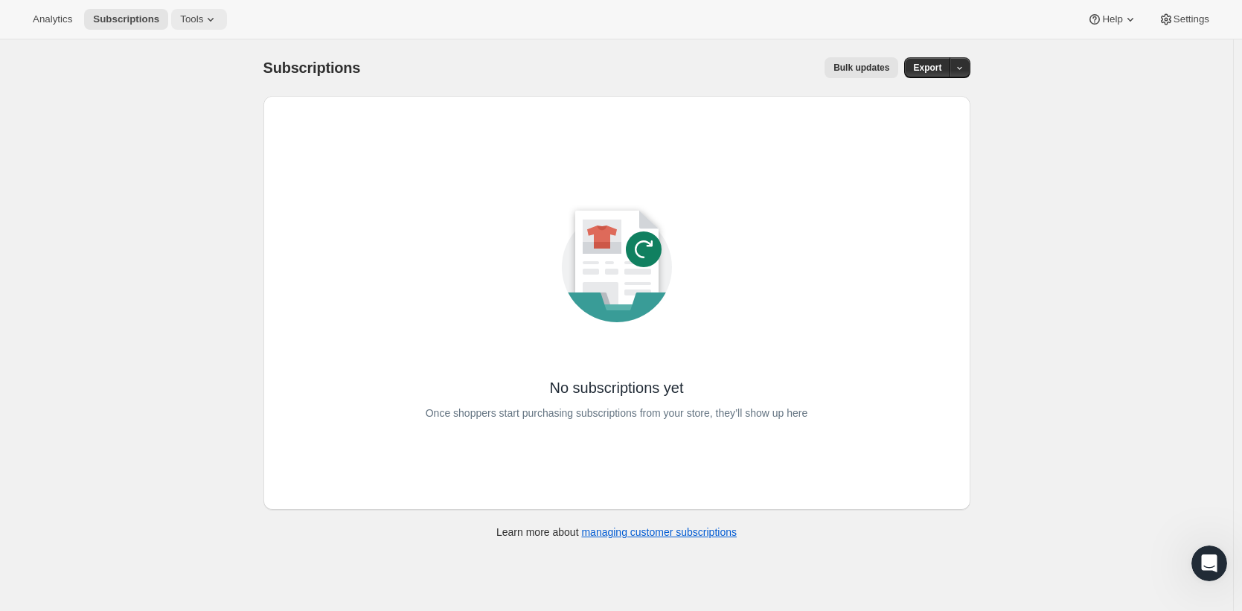
click at [200, 20] on span "Tools" at bounding box center [191, 19] width 23 height 12
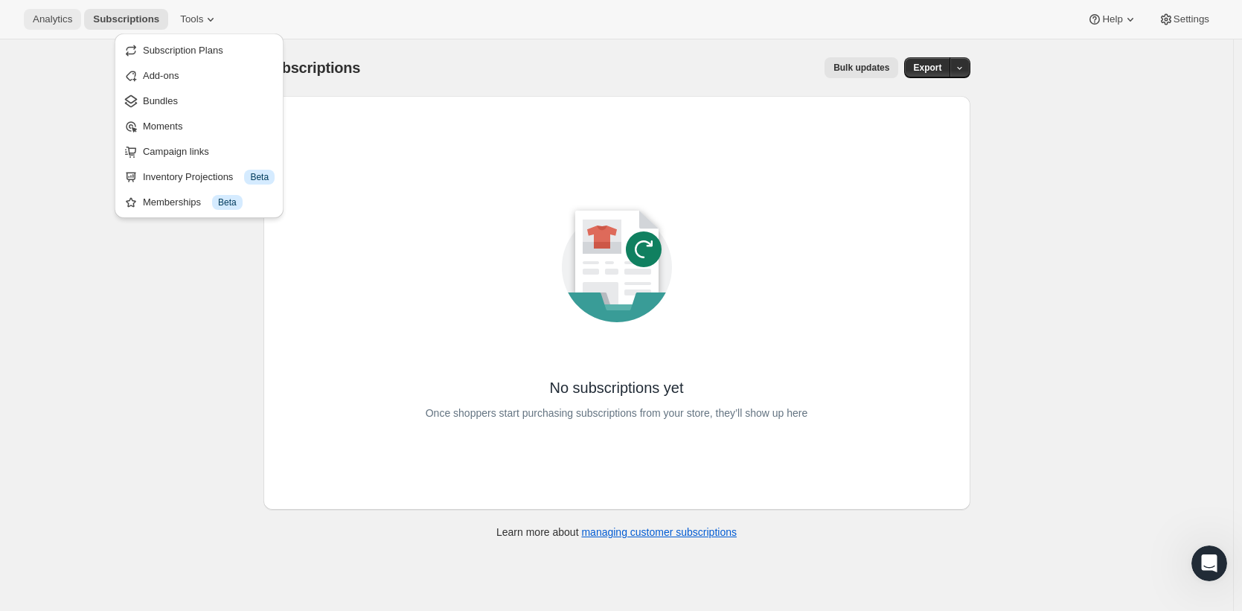
click at [50, 27] on button "Analytics" at bounding box center [52, 19] width 57 height 21
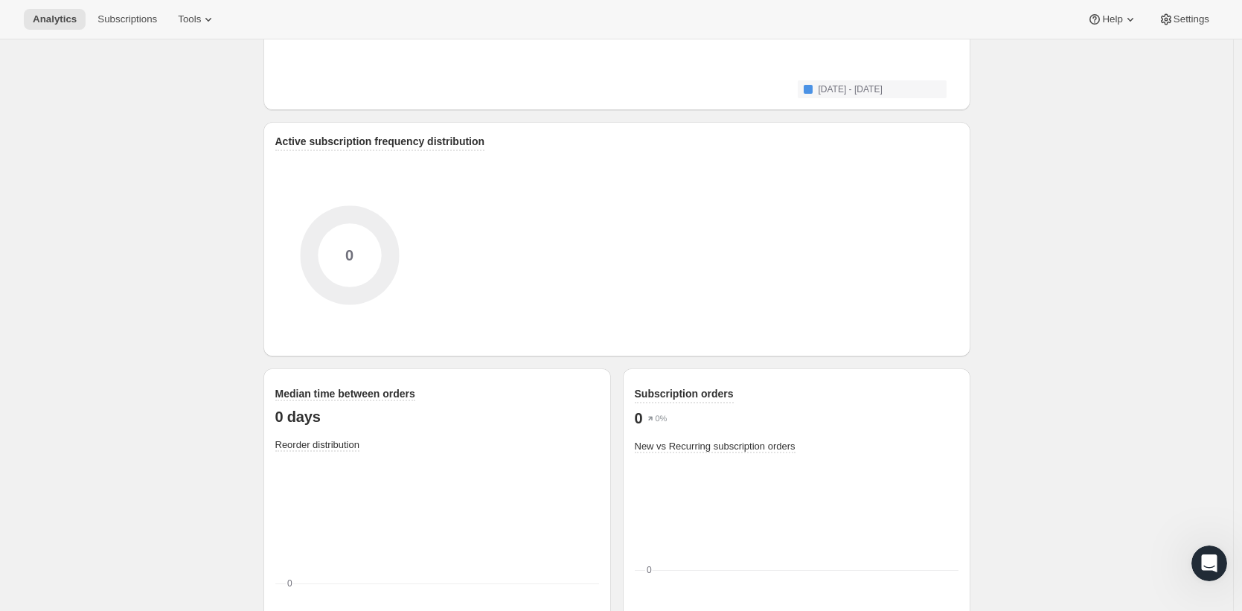
scroll to position [1921, 0]
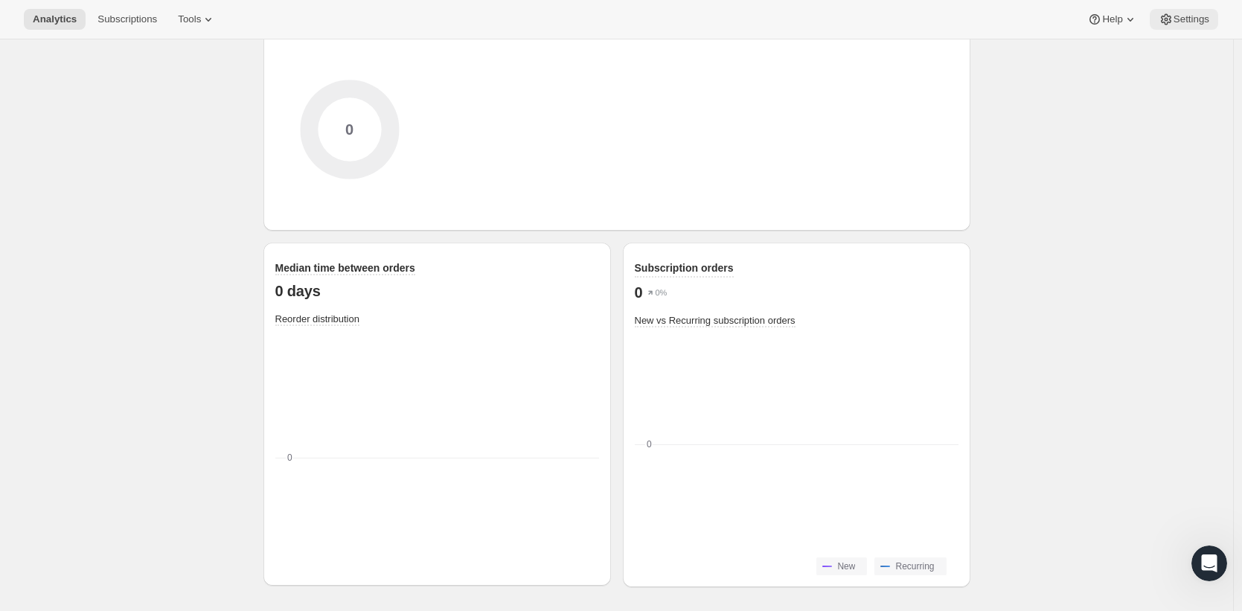
click at [1186, 15] on span "Settings" at bounding box center [1192, 19] width 36 height 12
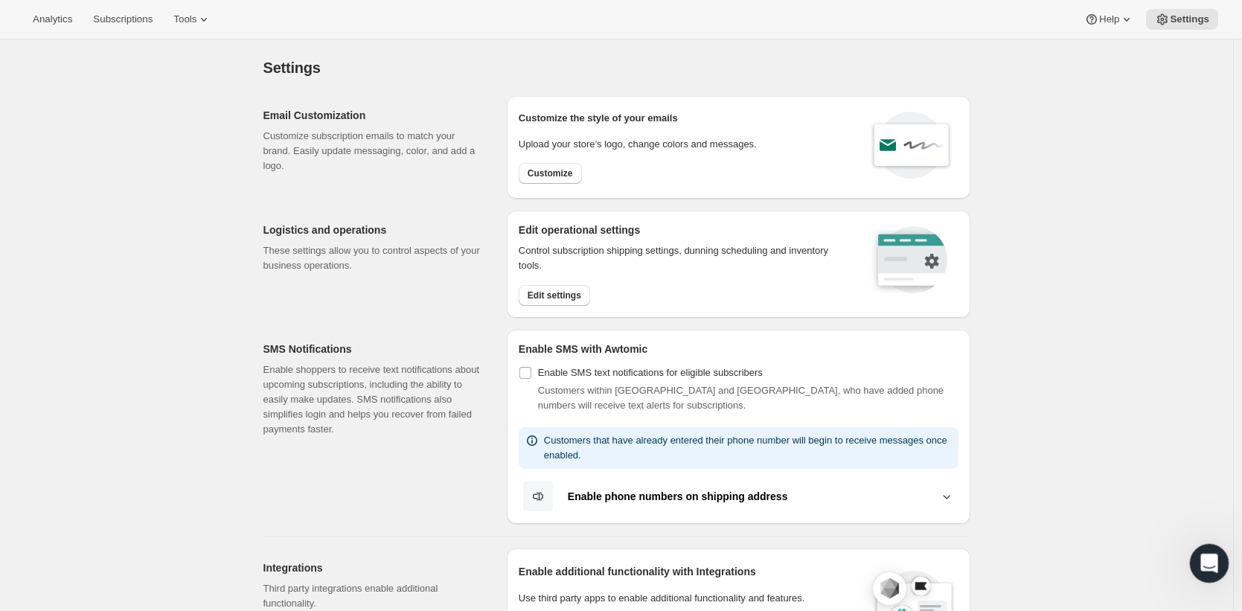
click at [1210, 559] on icon "Open Intercom Messenger" at bounding box center [1207, 561] width 25 height 25
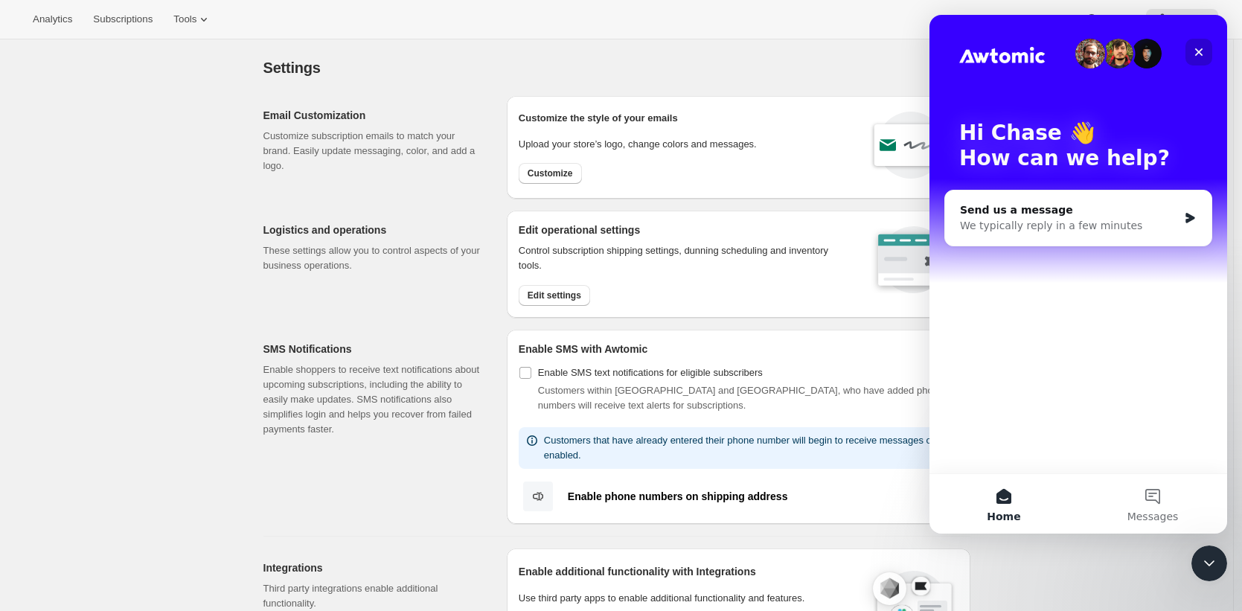
click at [1196, 51] on icon "Close" at bounding box center [1199, 52] width 12 height 12
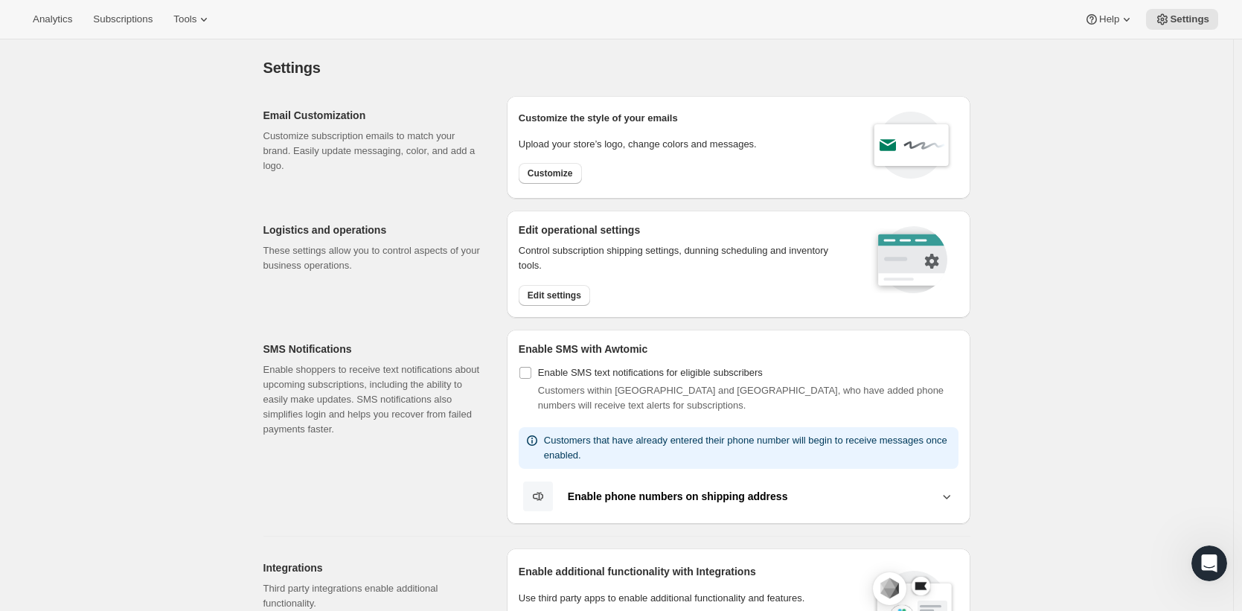
click at [569, 282] on div "Control subscription shipping settings, dunning scheduling and inventory tools.…" at bounding box center [685, 274] width 333 height 63
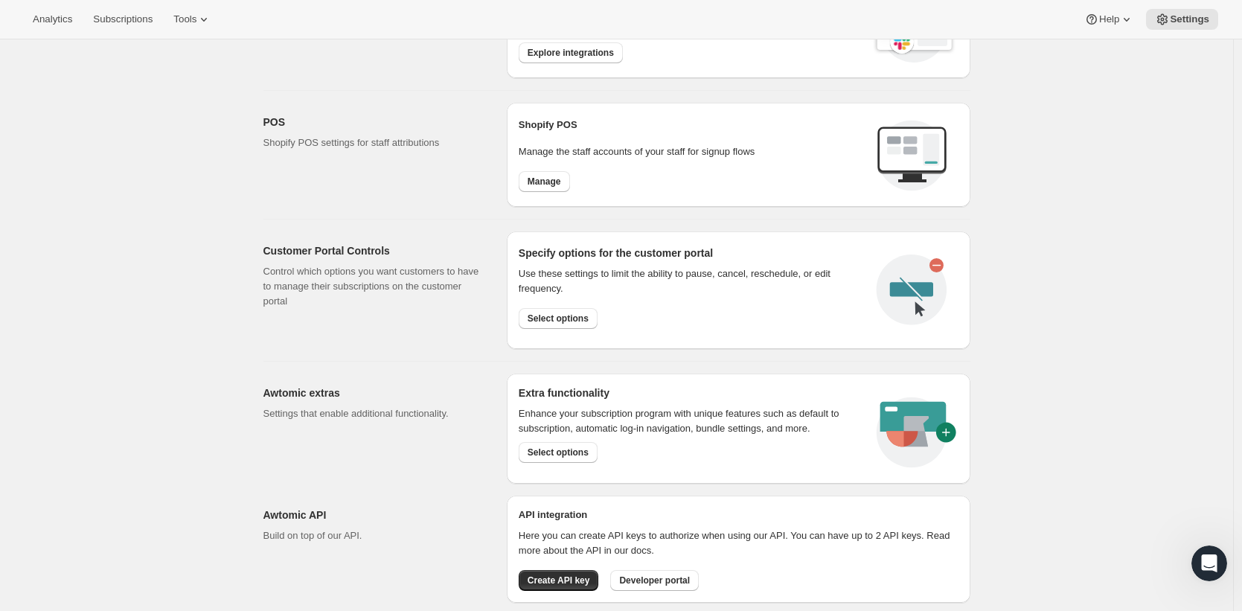
scroll to position [609, 0]
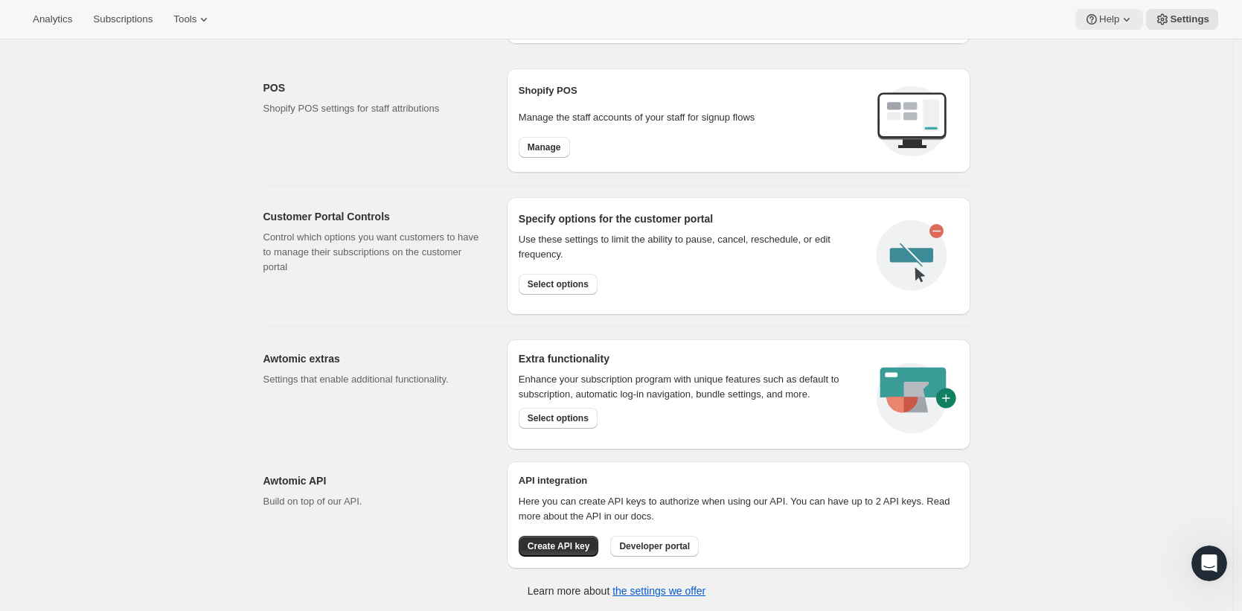
click at [1093, 24] on icon at bounding box center [1091, 19] width 15 height 15
click at [1098, 42] on button "Setup guide" at bounding box center [1106, 50] width 60 height 24
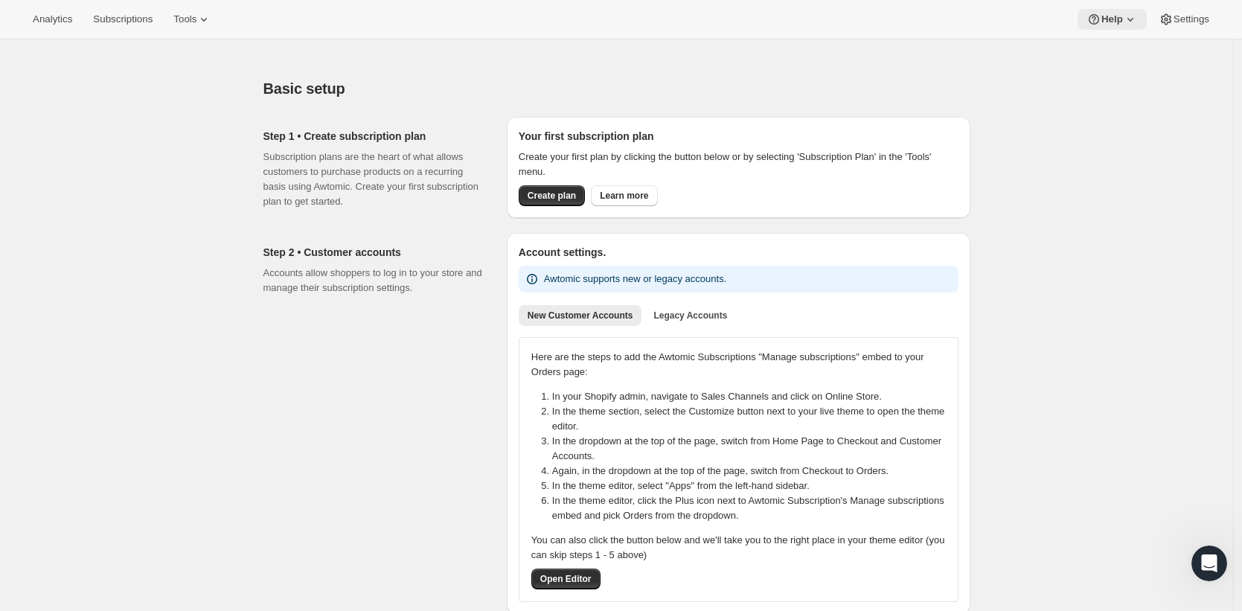
click at [1130, 25] on icon at bounding box center [1130, 19] width 15 height 15
click at [1127, 54] on span "Setup guide" at bounding box center [1106, 50] width 51 height 11
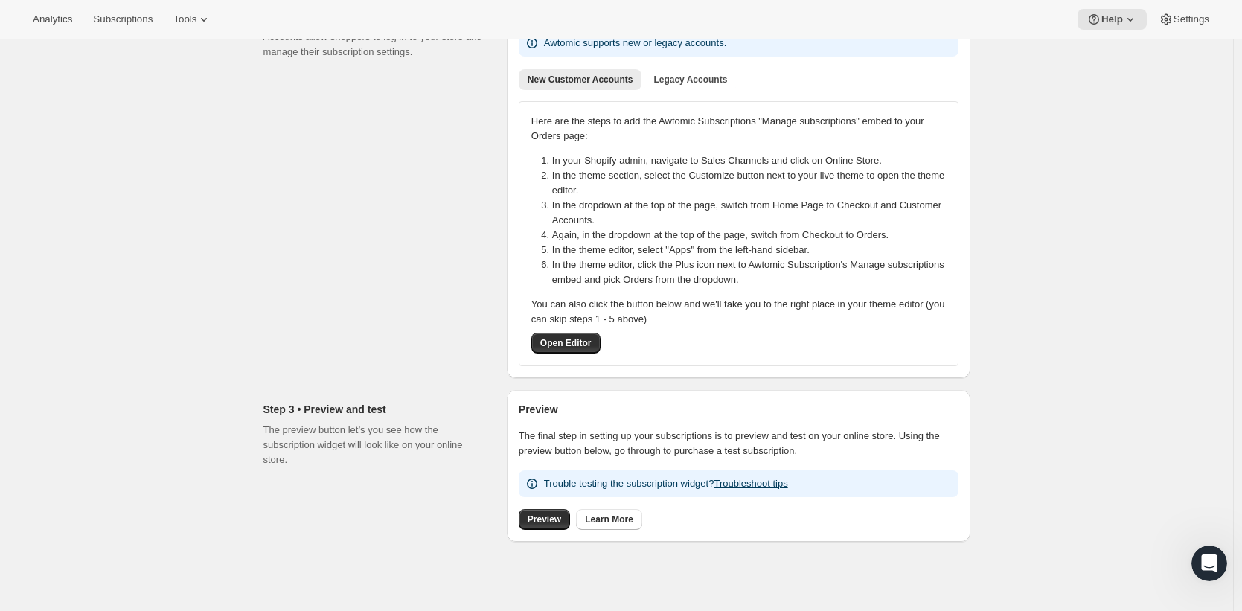
scroll to position [330, 0]
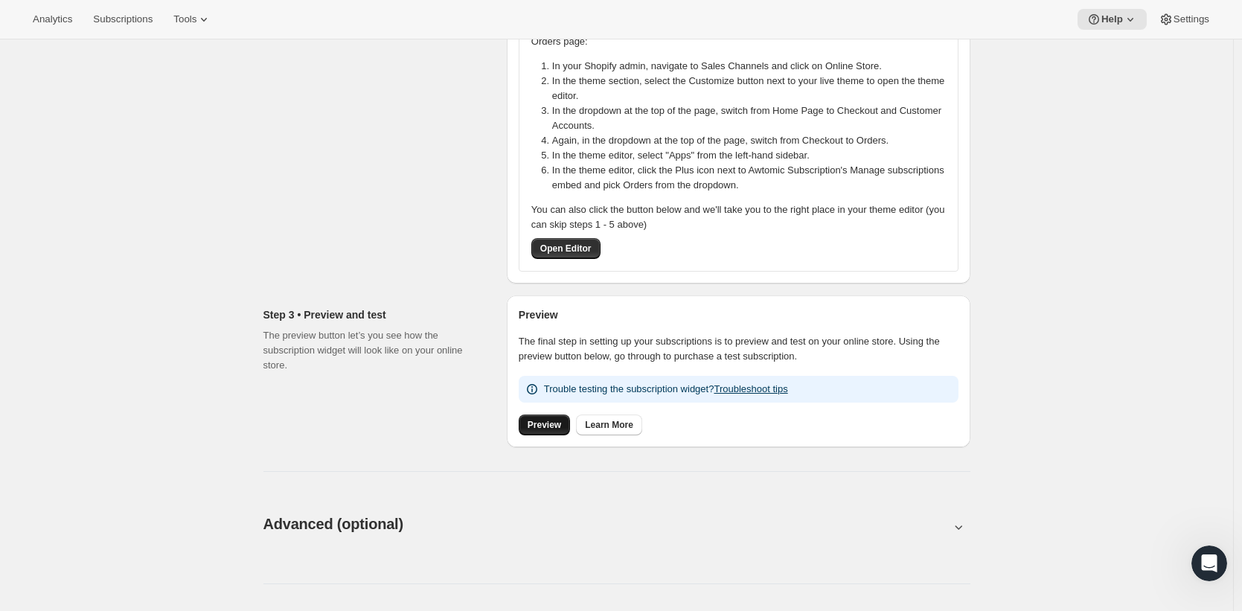
click at [558, 430] on span "Preview" at bounding box center [544, 425] width 33 height 12
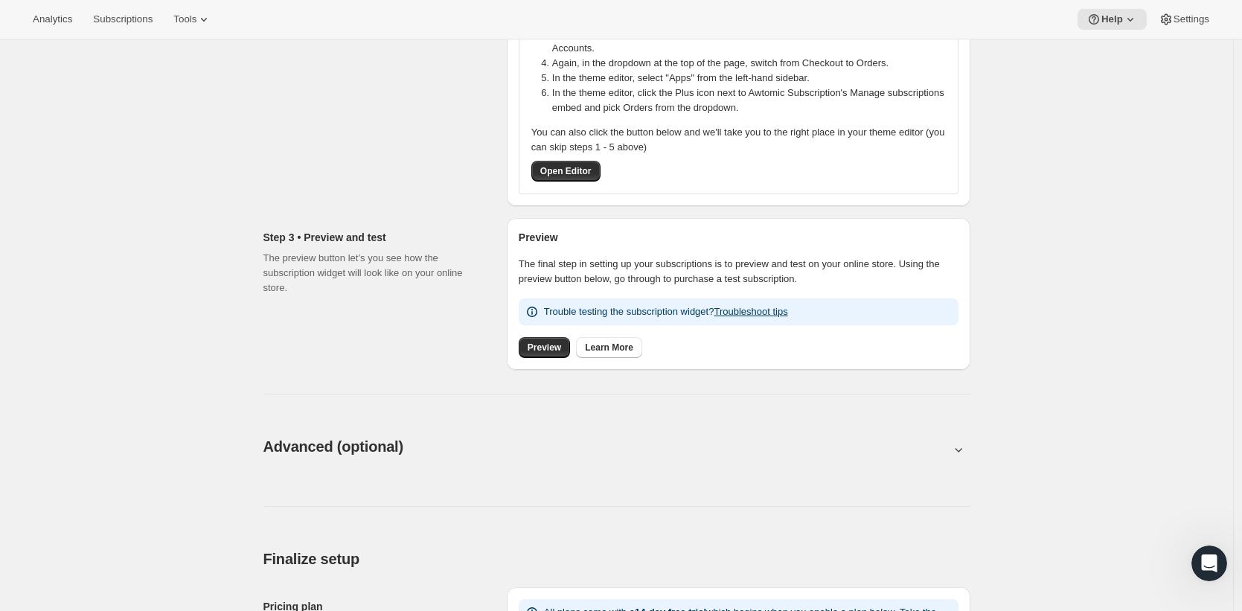
scroll to position [585, 0]
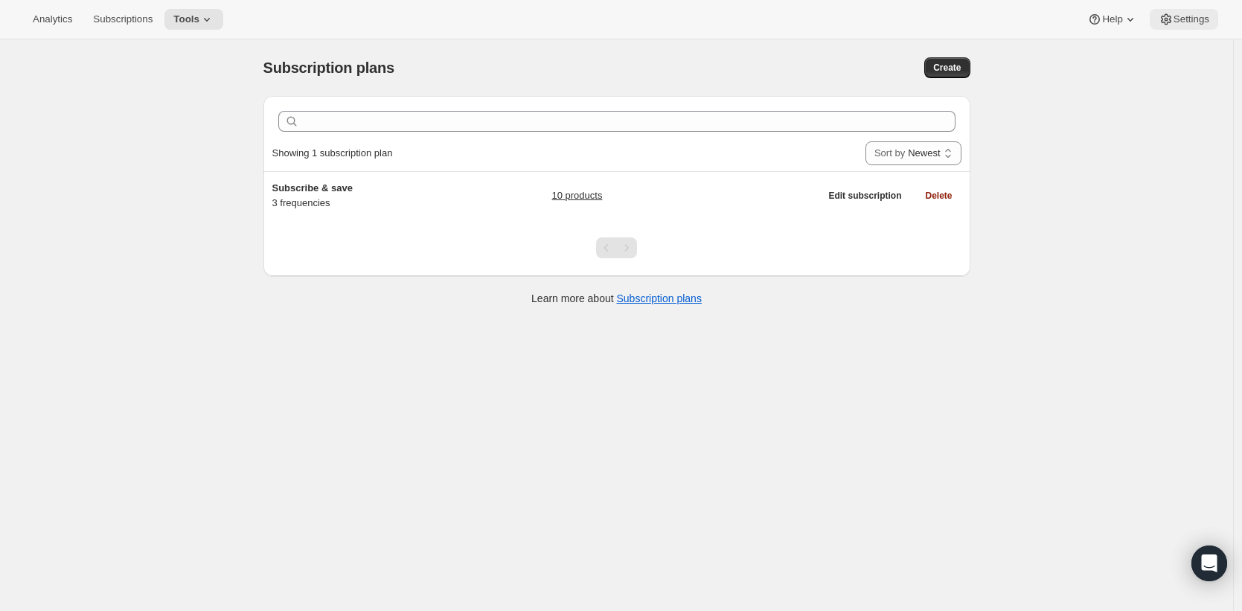
click at [1191, 17] on span "Settings" at bounding box center [1192, 19] width 36 height 12
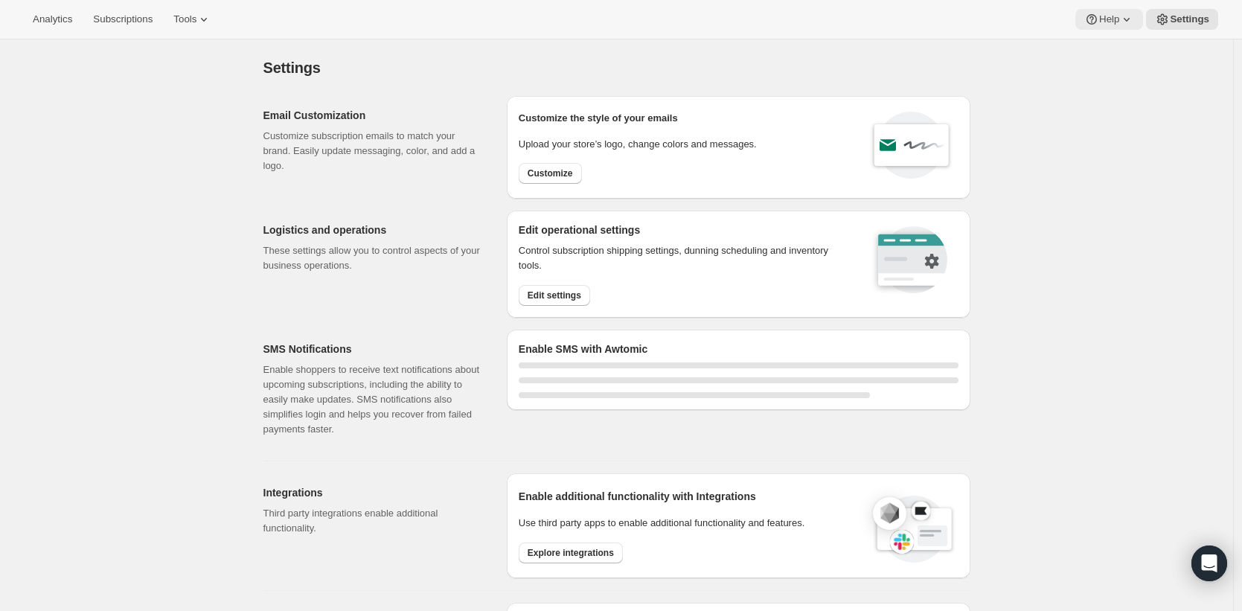
click at [1117, 20] on span "Help" at bounding box center [1109, 19] width 20 height 12
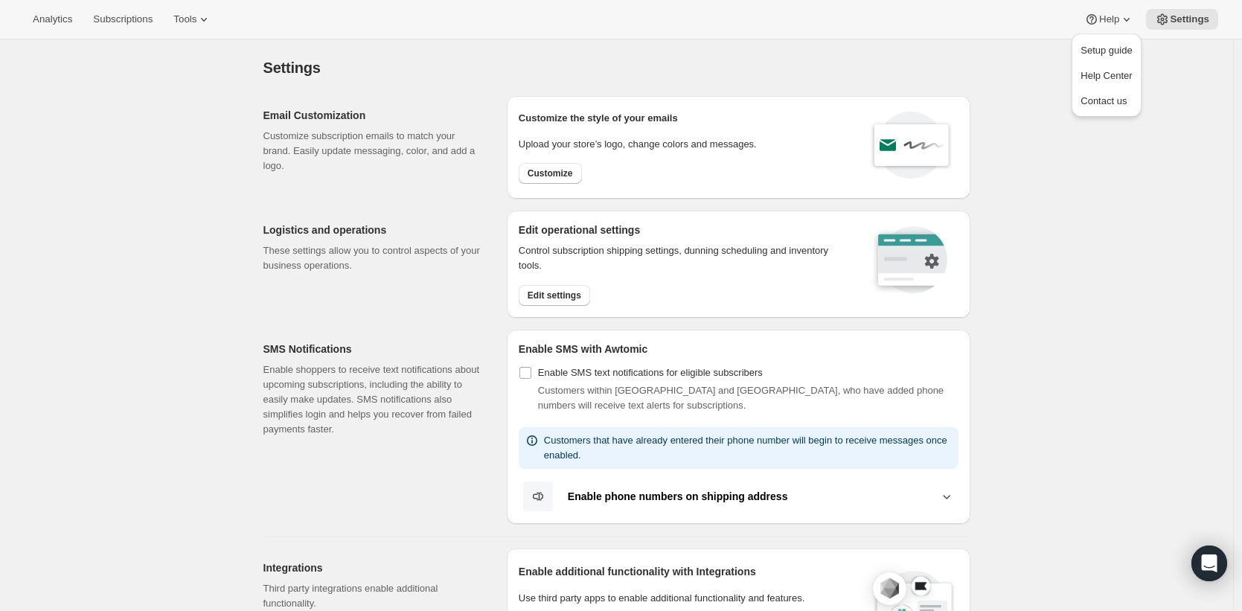
click at [871, 23] on div "Analytics Subscriptions Tools Help Settings" at bounding box center [621, 19] width 1242 height 39
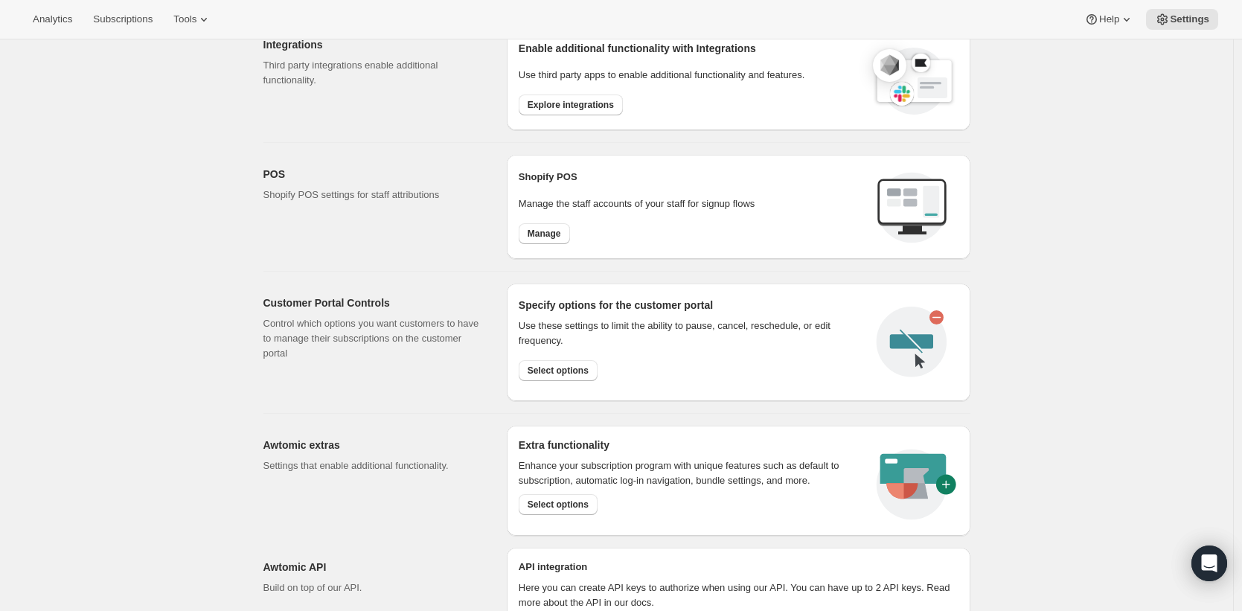
scroll to position [570, 0]
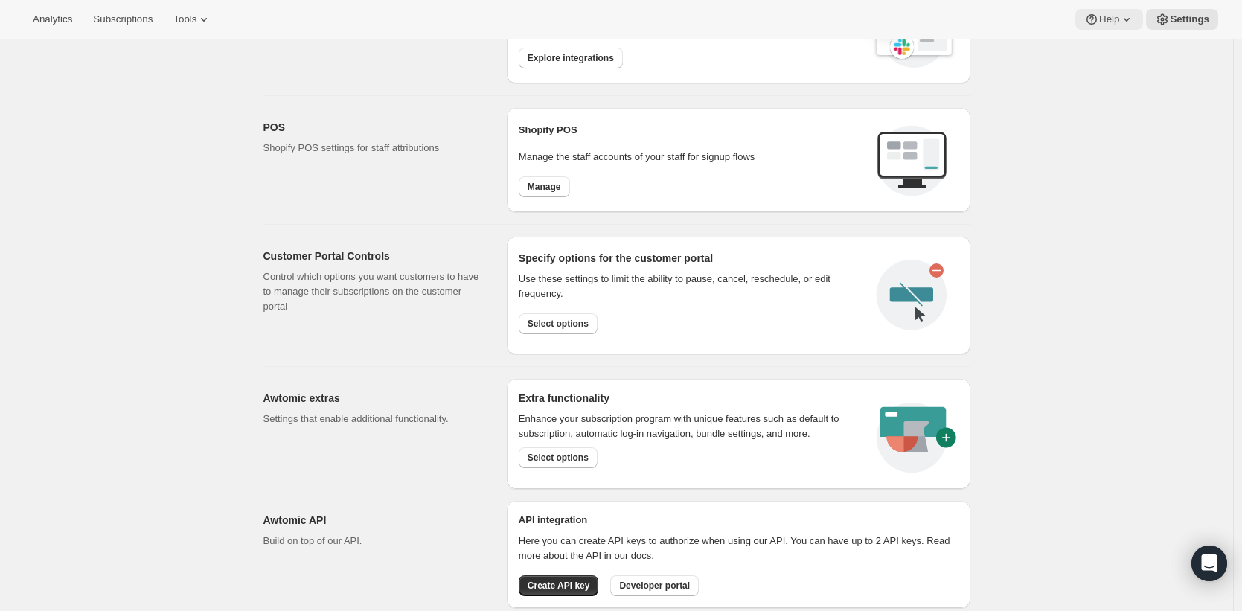
click at [1106, 22] on span "Help" at bounding box center [1109, 19] width 20 height 12
click at [1113, 52] on span "Setup guide" at bounding box center [1106, 50] width 51 height 11
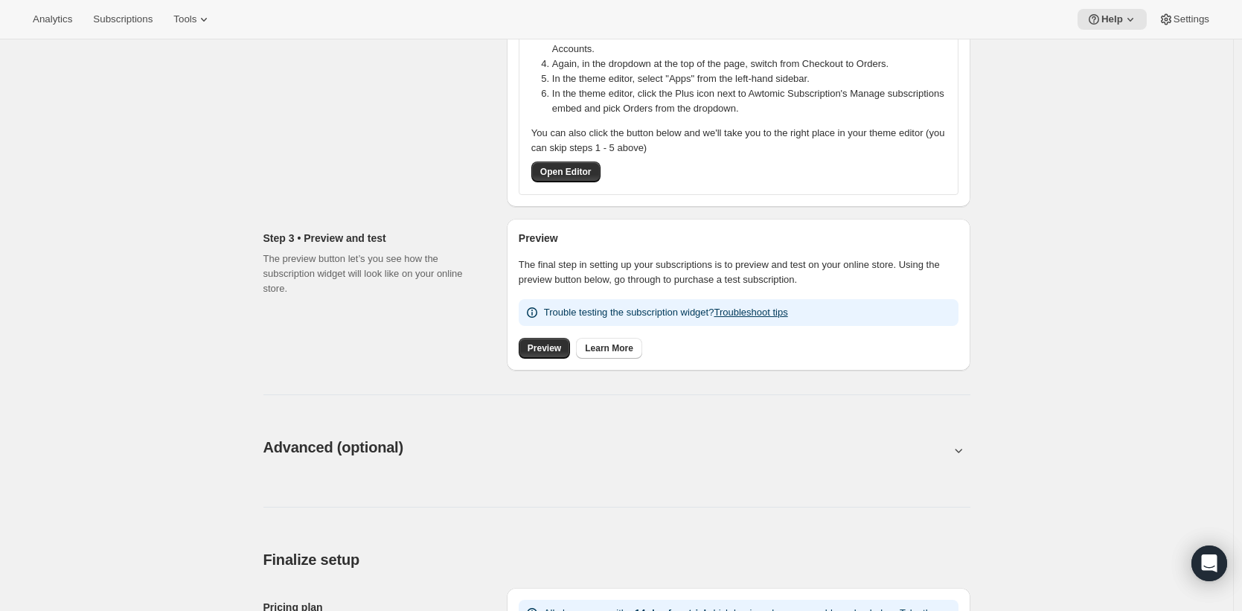
scroll to position [394, 0]
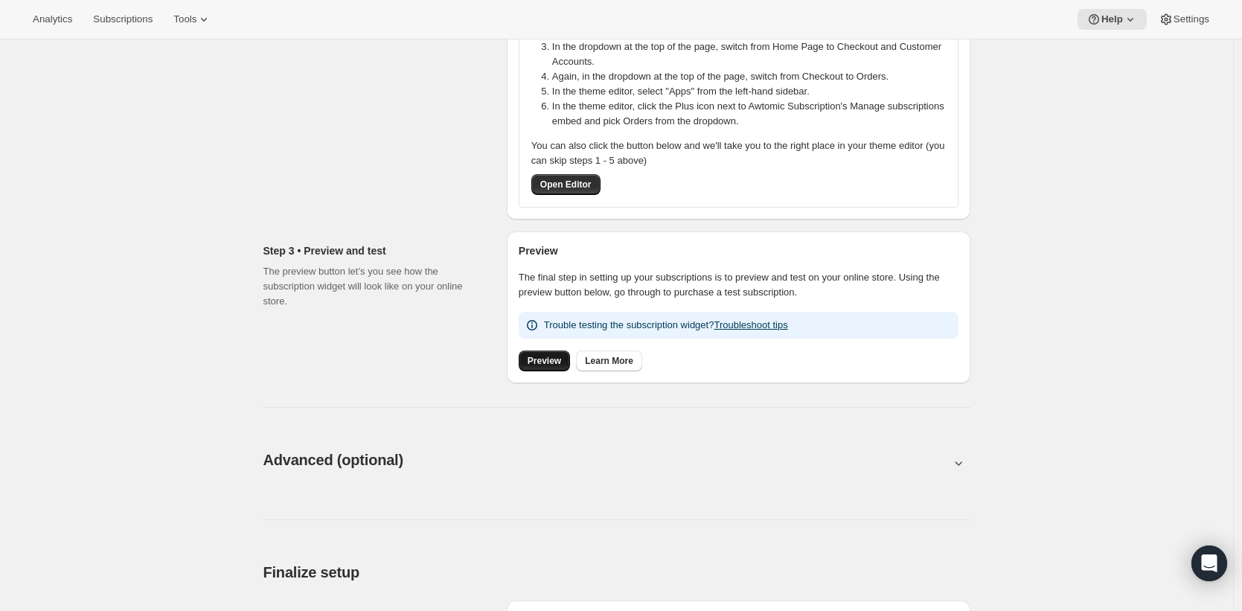
click at [540, 361] on span "Preview" at bounding box center [544, 361] width 33 height 12
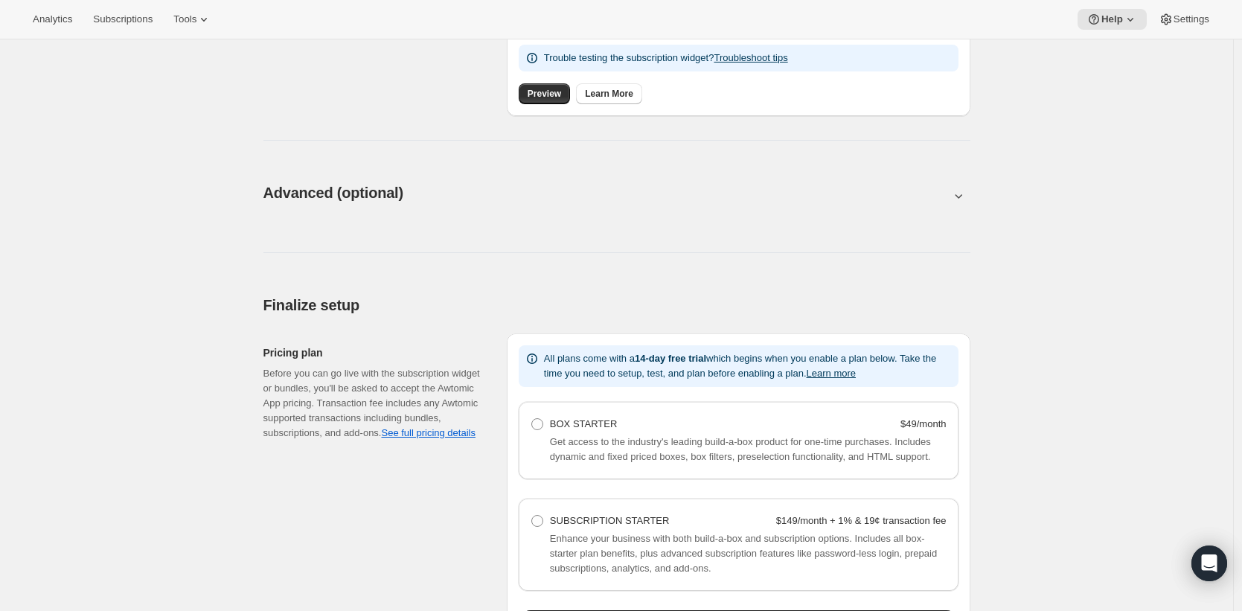
click at [455, 211] on div "Advanced (optional). This page is ready Advanced (optional)" at bounding box center [616, 192] width 707 height 57
click at [471, 190] on button at bounding box center [616, 196] width 707 height 16
type input "<div style="text-align: center"> <hr> <br/><h3>Having issues managing your subs…"
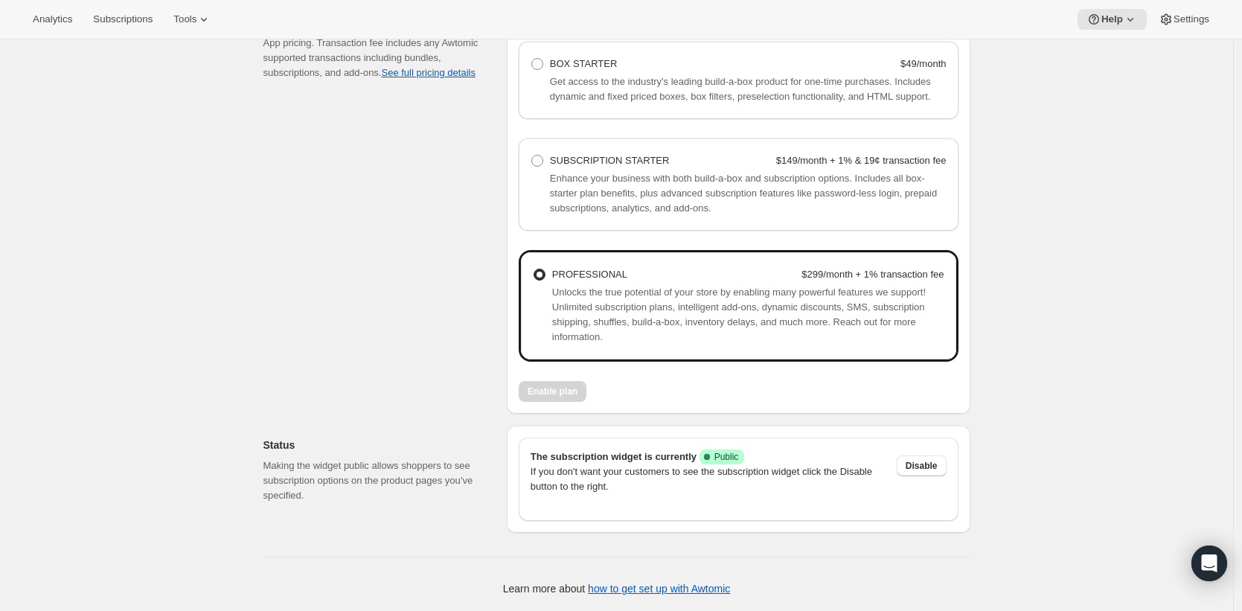
scroll to position [1759, 0]
